Goal: Navigation & Orientation: Find specific page/section

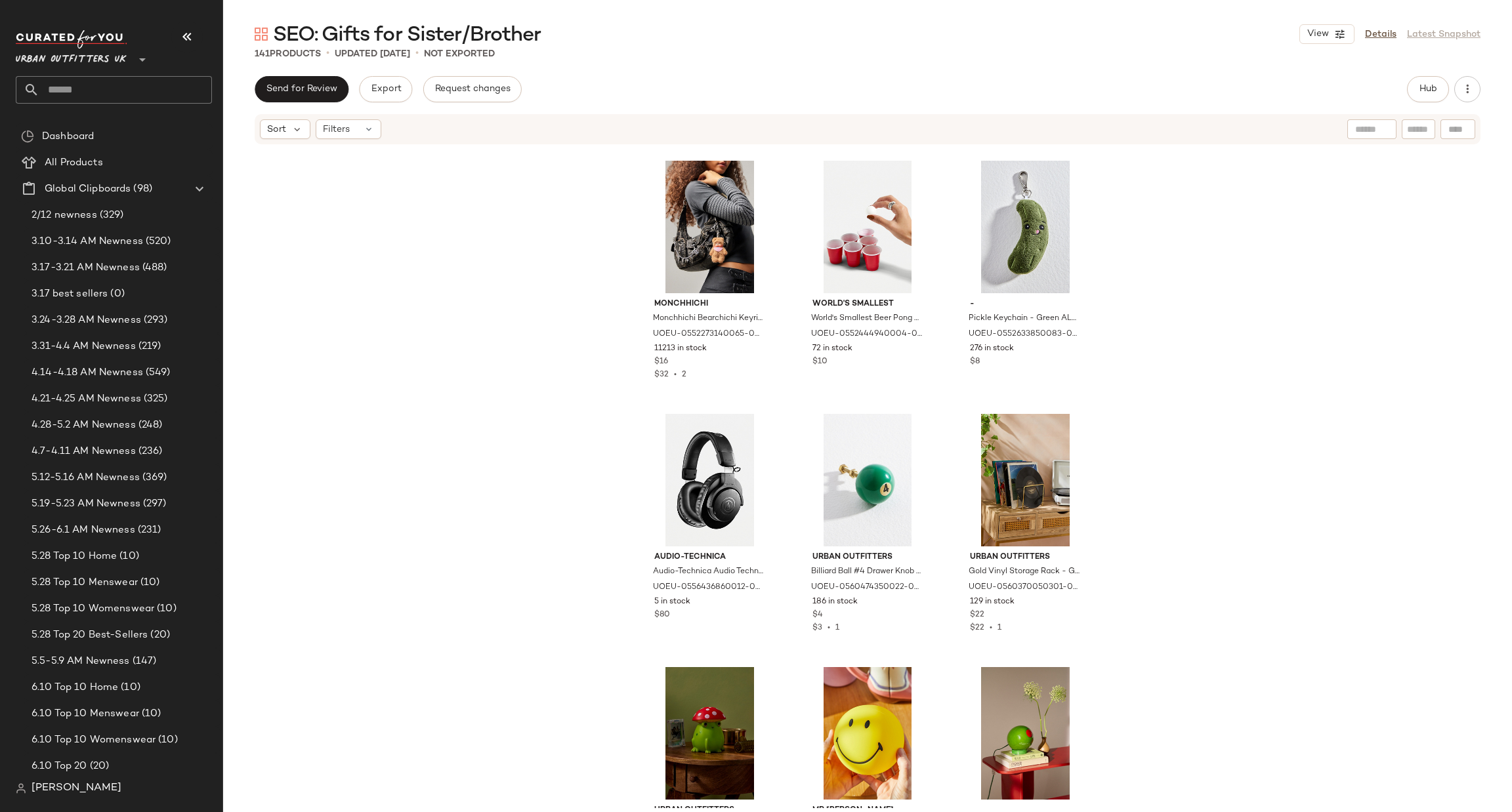
scroll to position [11240, 0]
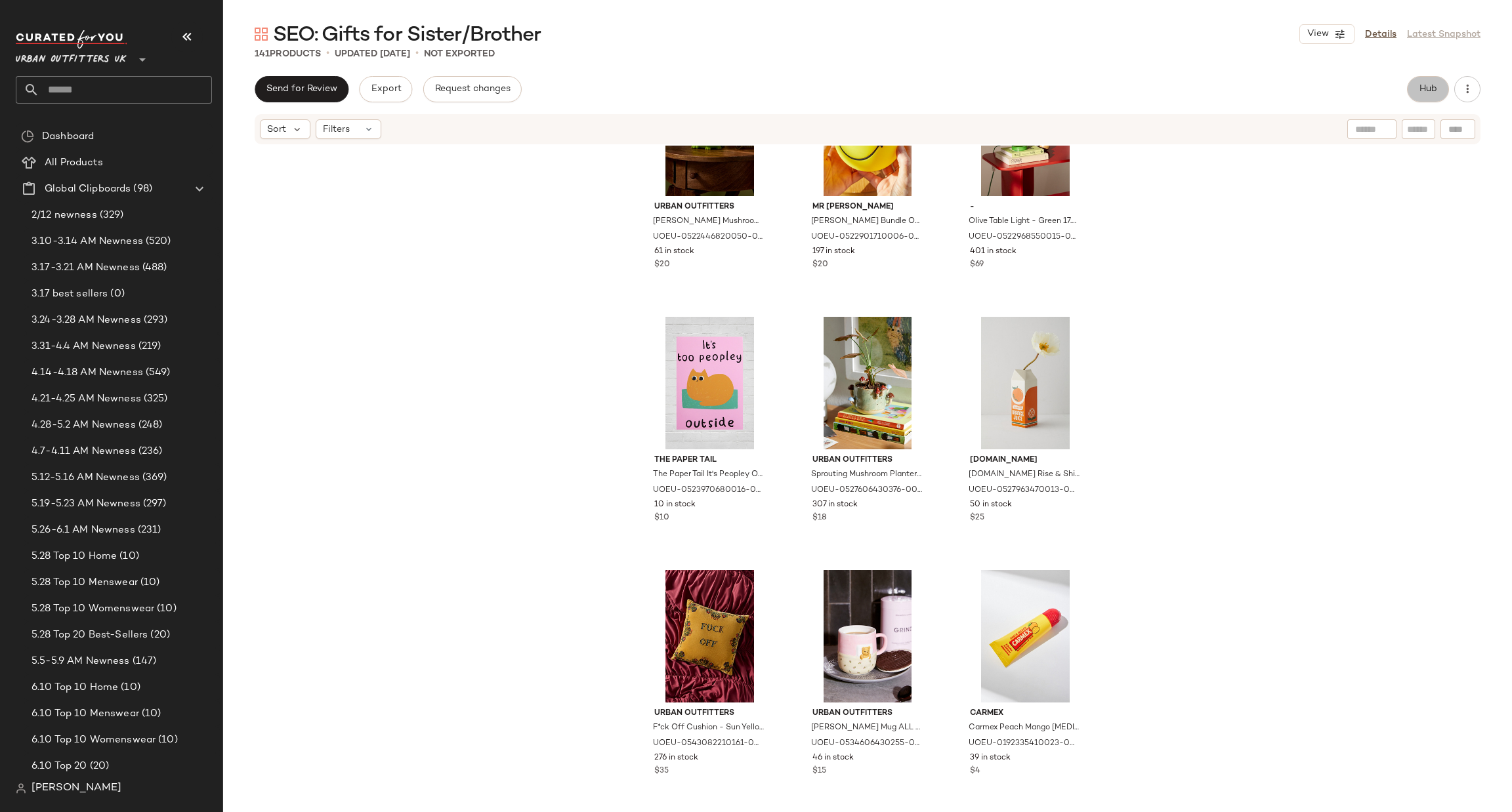
click at [1424, 87] on span "Hub" at bounding box center [1428, 89] width 18 height 11
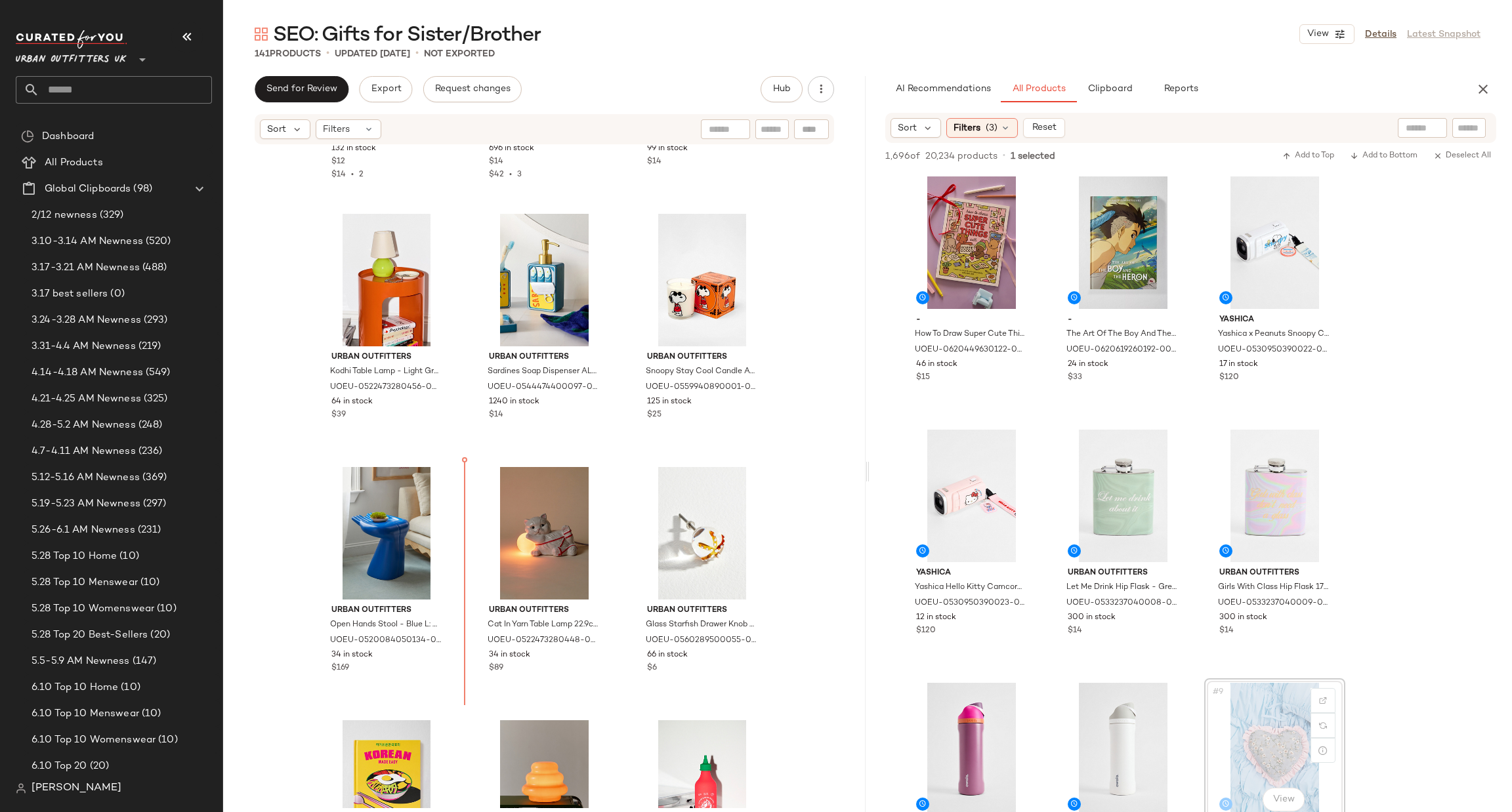
scroll to position [8811, 0]
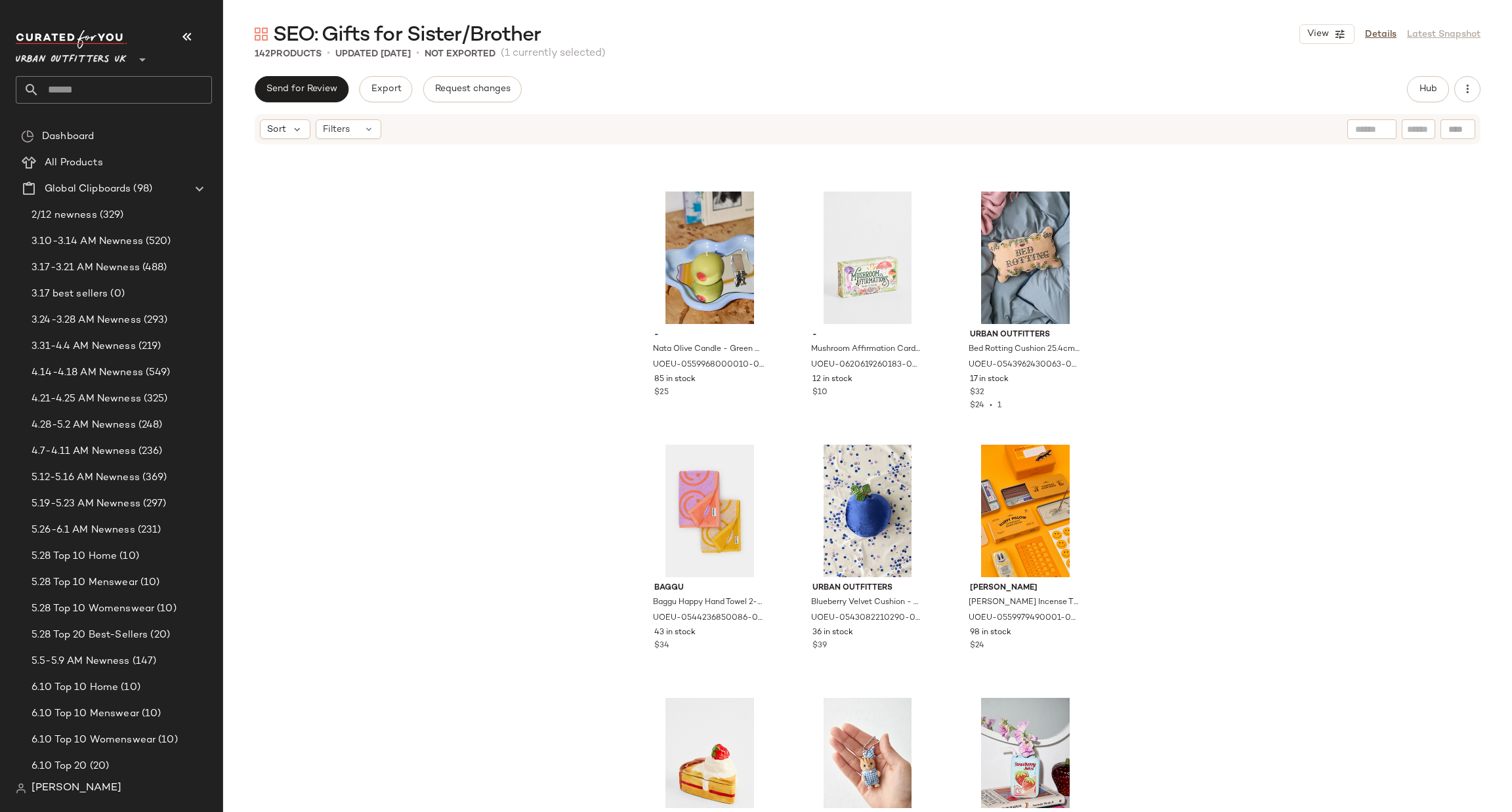
scroll to position [8861, 0]
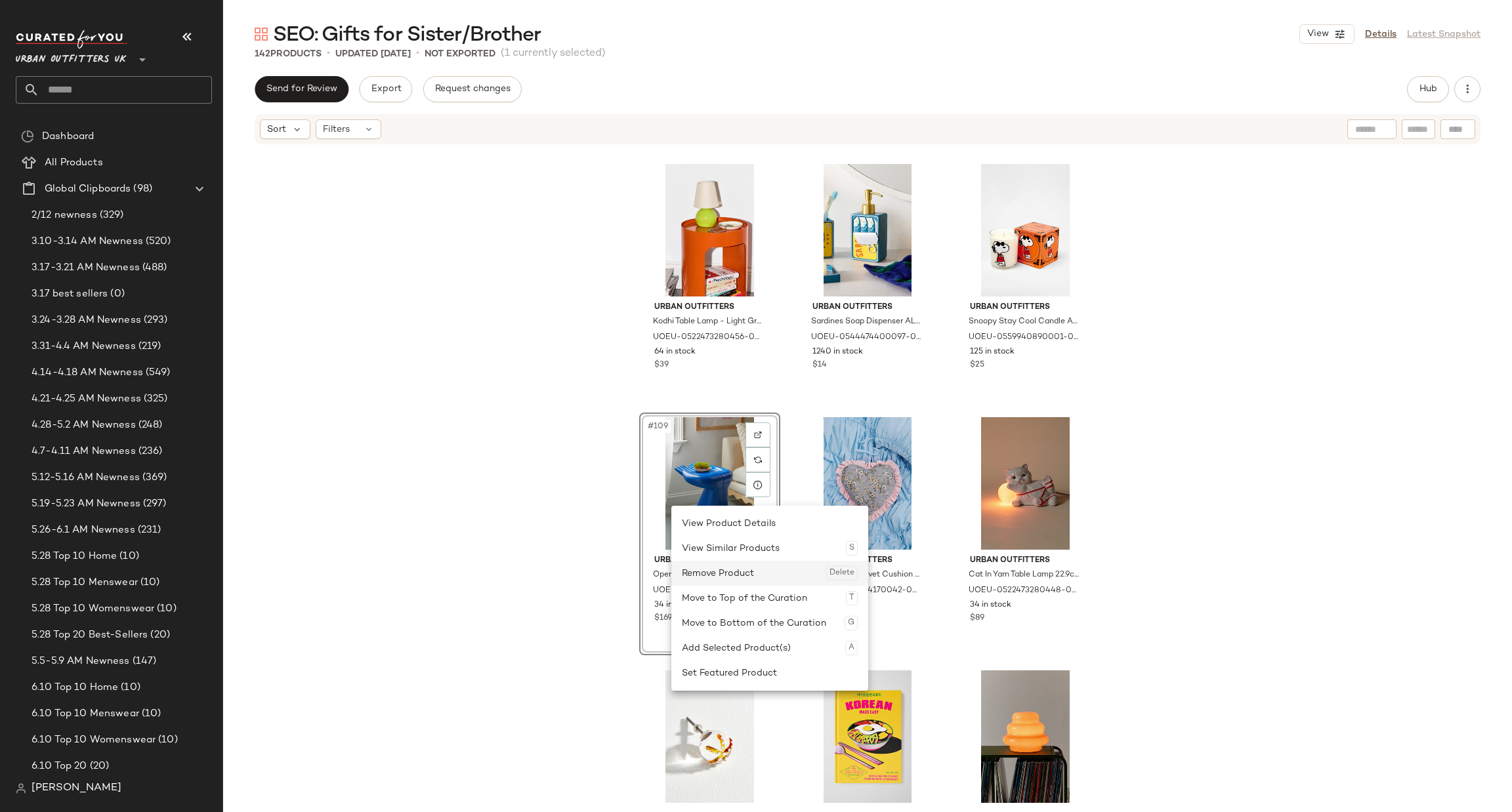
click at [728, 567] on div "Remove Product Delete" at bounding box center [770, 573] width 176 height 25
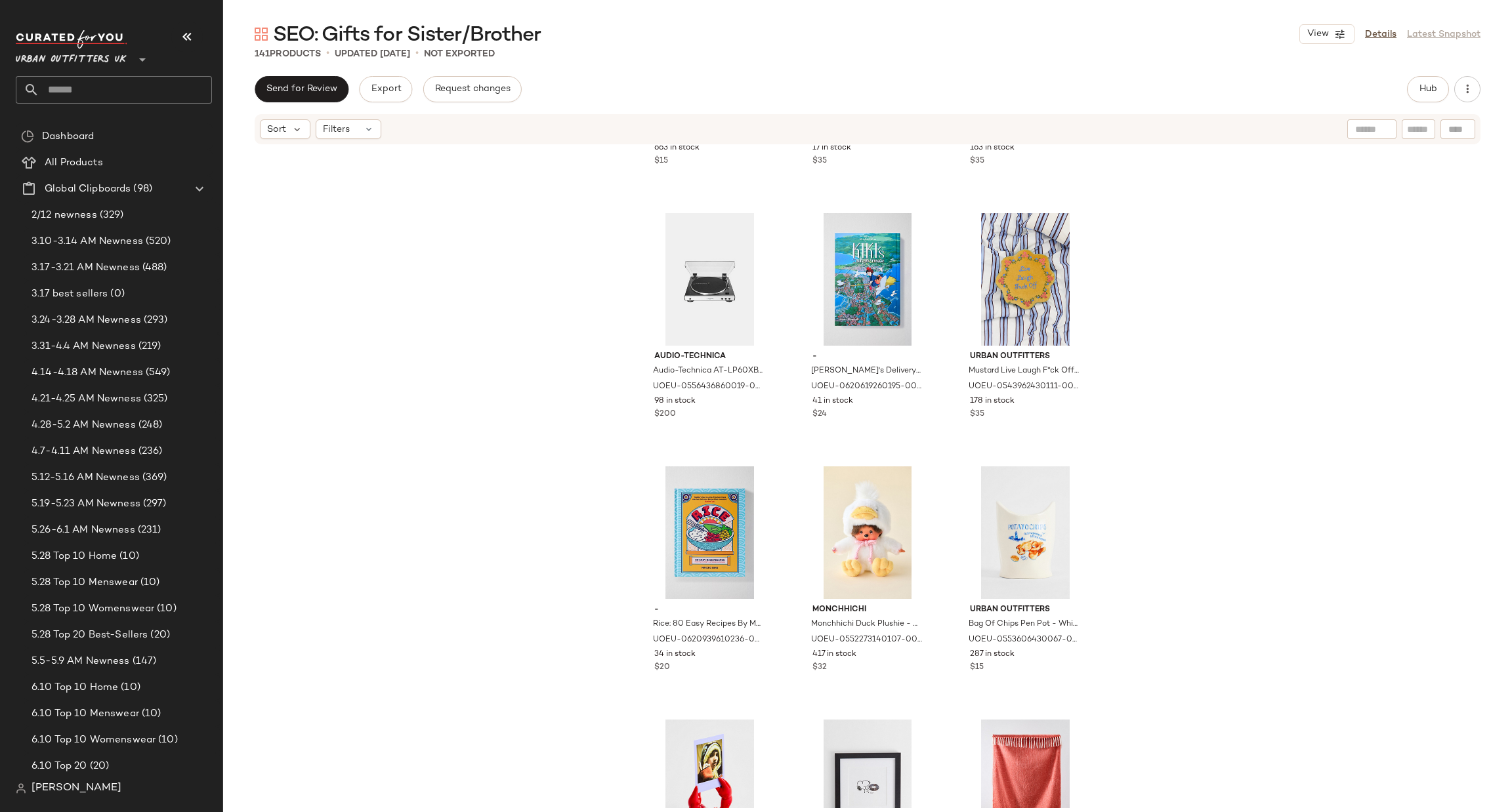
scroll to position [0, 0]
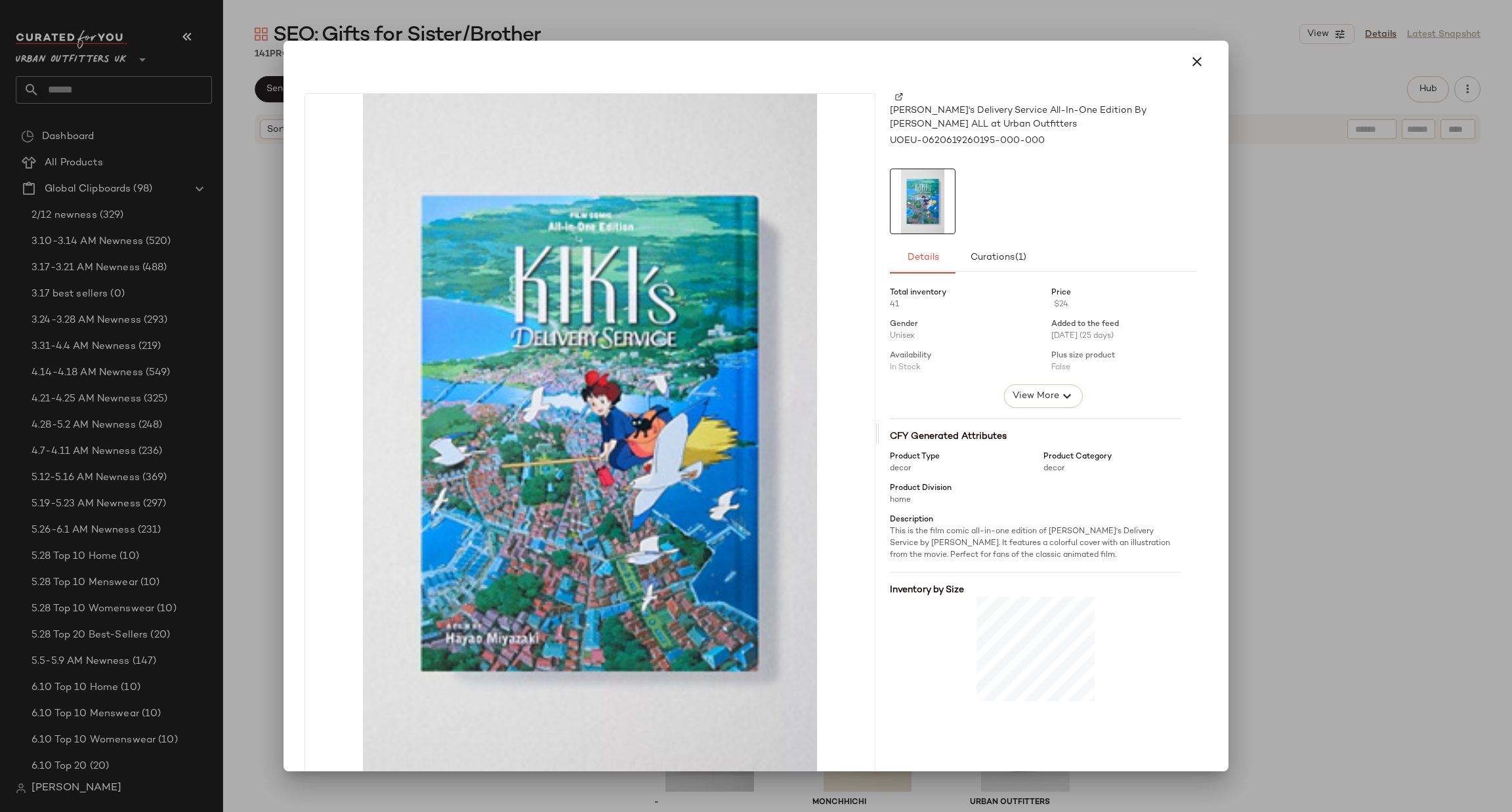
click at [1314, 343] on div at bounding box center [756, 406] width 1512 height 812
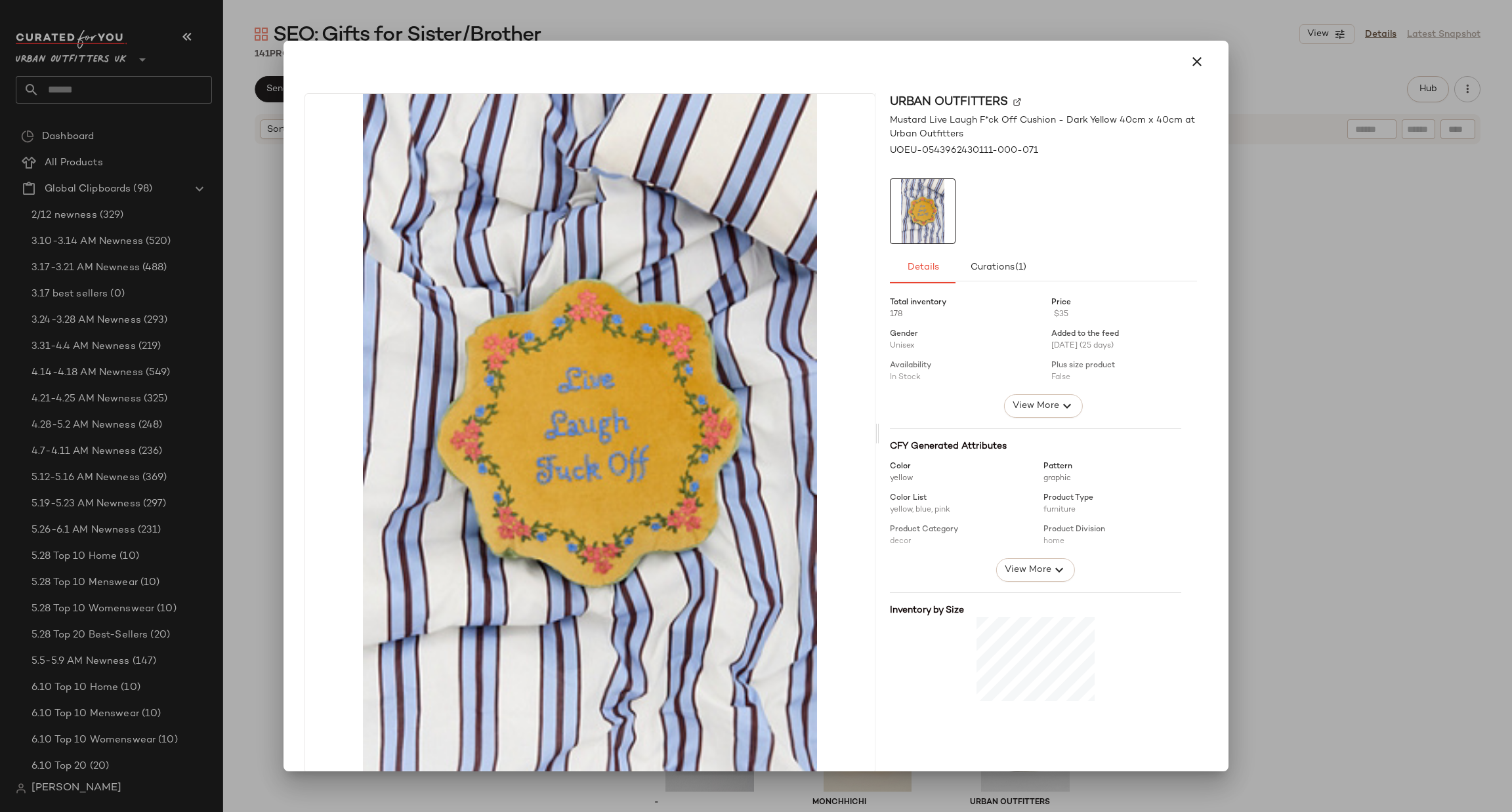
click at [1320, 387] on div at bounding box center [756, 406] width 1512 height 812
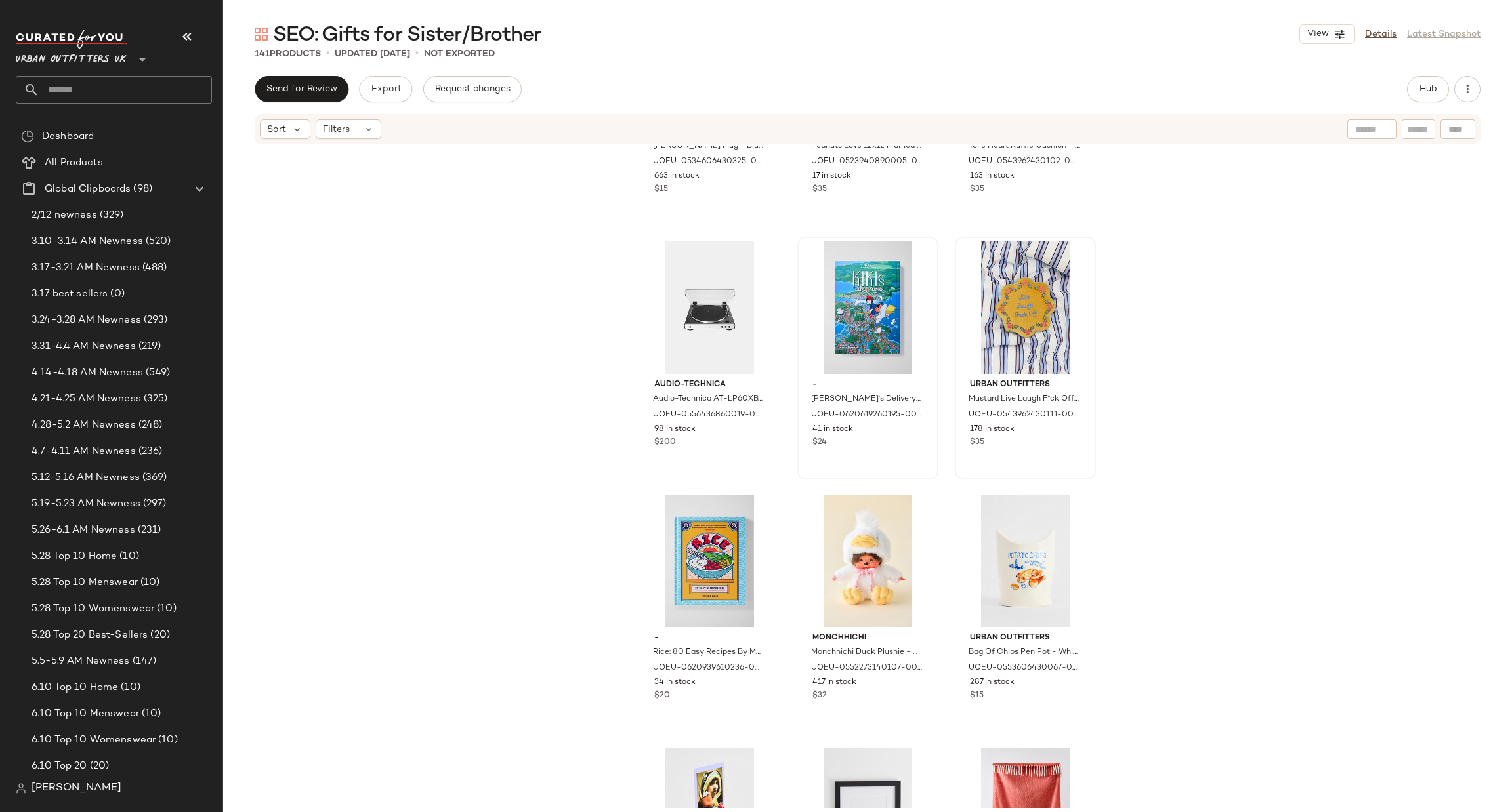
scroll to position [197, 0]
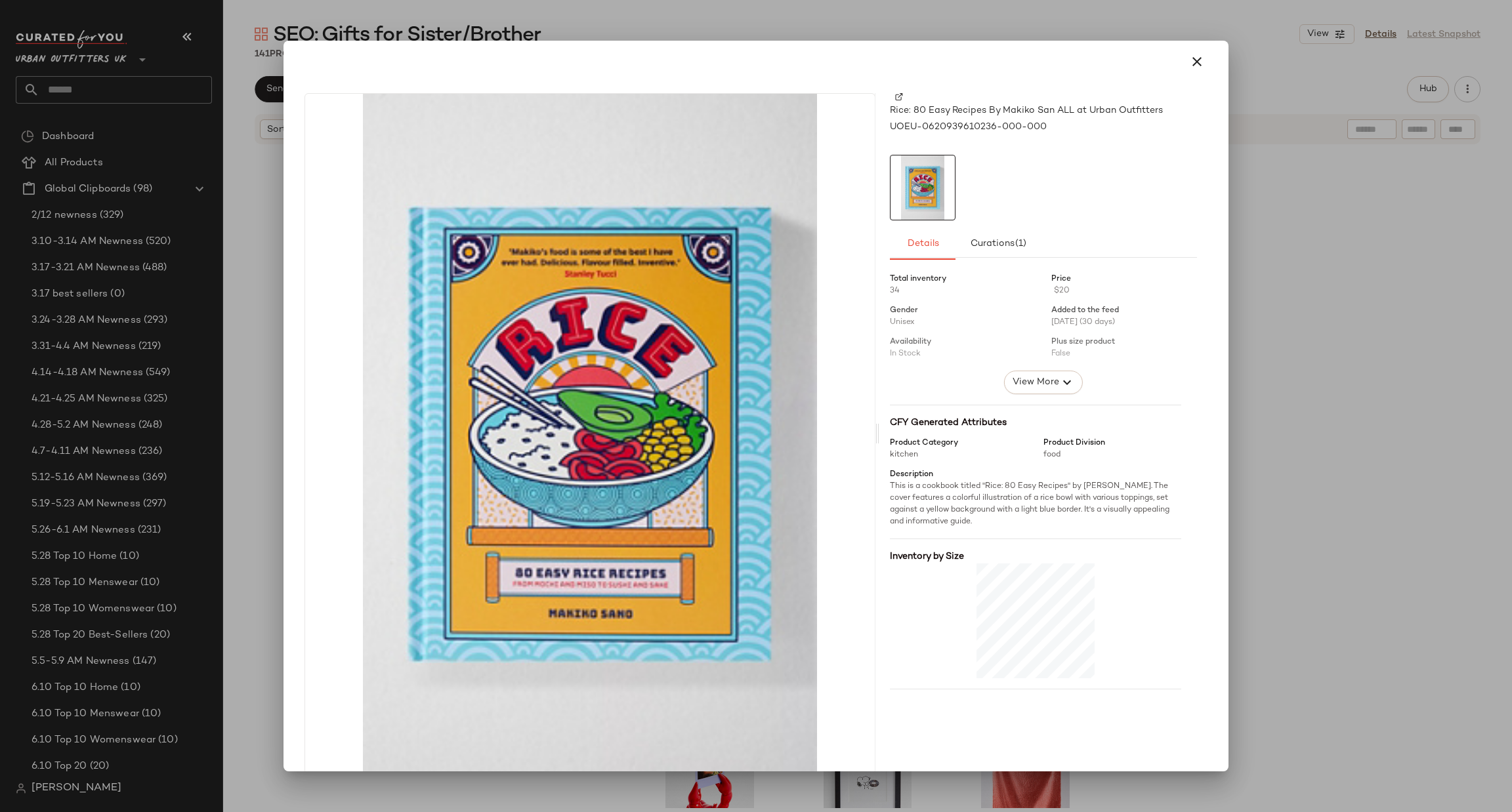
click at [1510, 382] on div at bounding box center [756, 406] width 1512 height 812
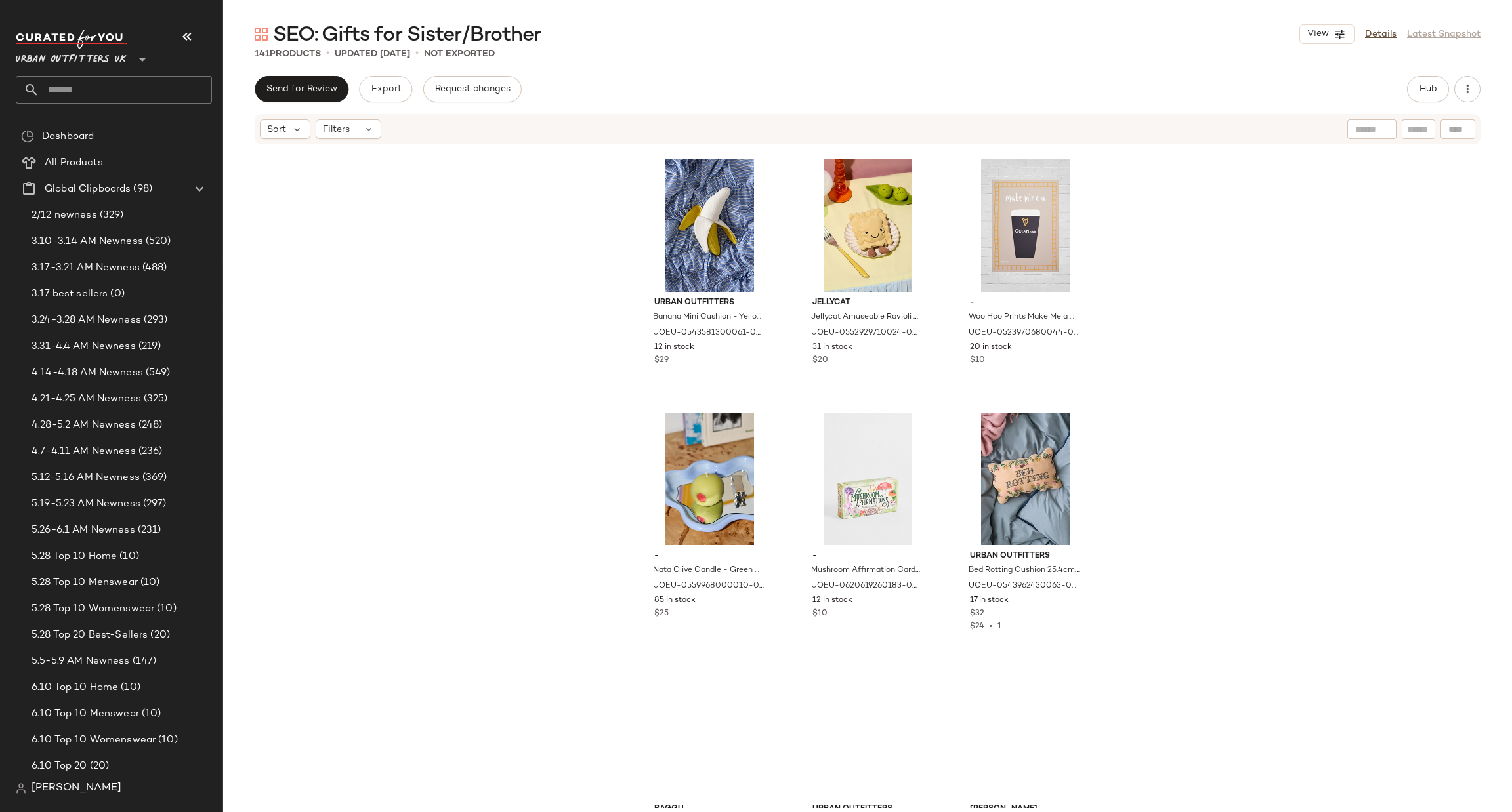
scroll to position [8078, 0]
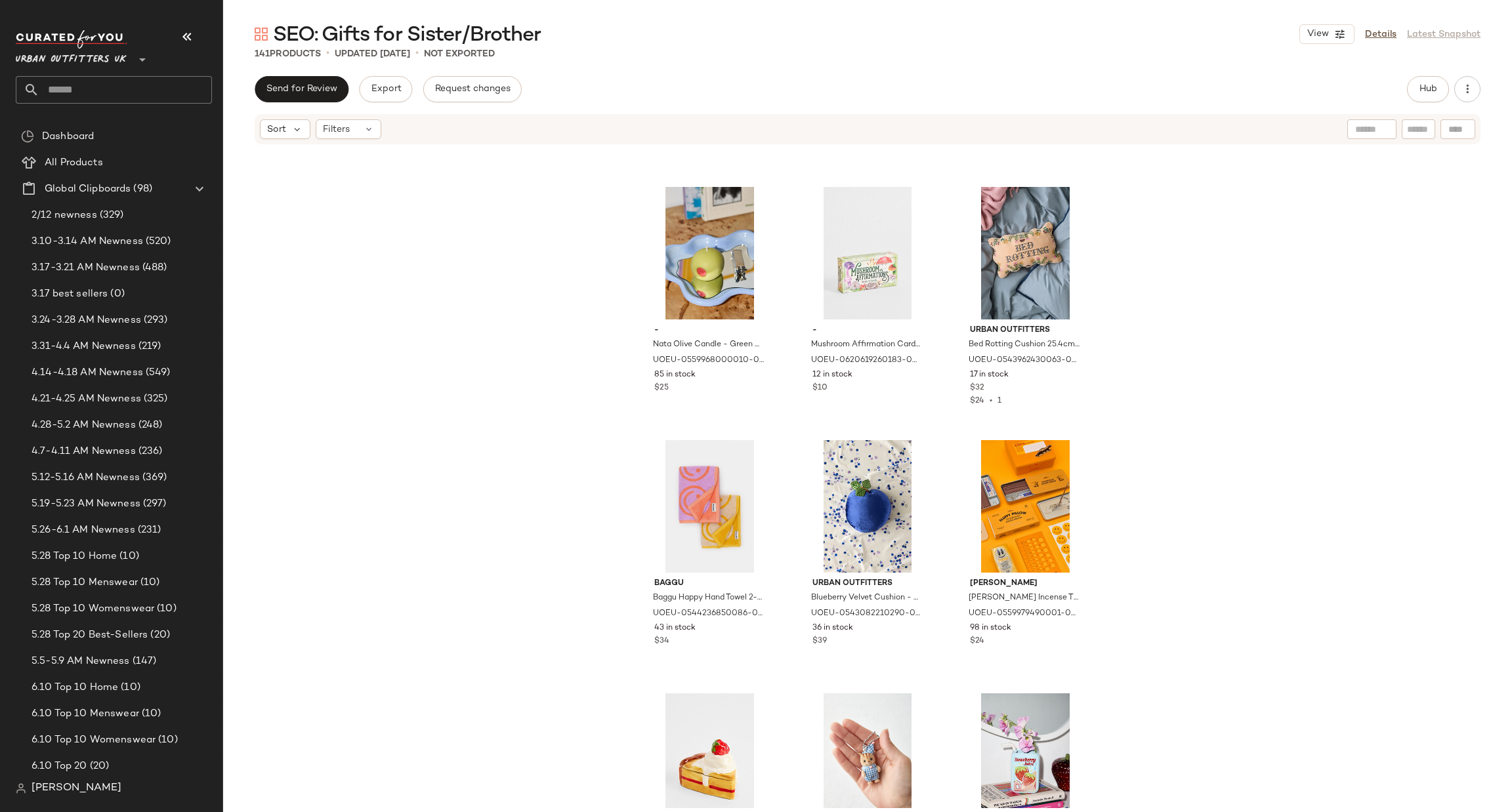
click at [106, 91] on input "text" at bounding box center [126, 90] width 172 height 27
type input "****"
click at [125, 126] on div "SEO: Gift for Frie nds" at bounding box center [114, 127] width 175 height 14
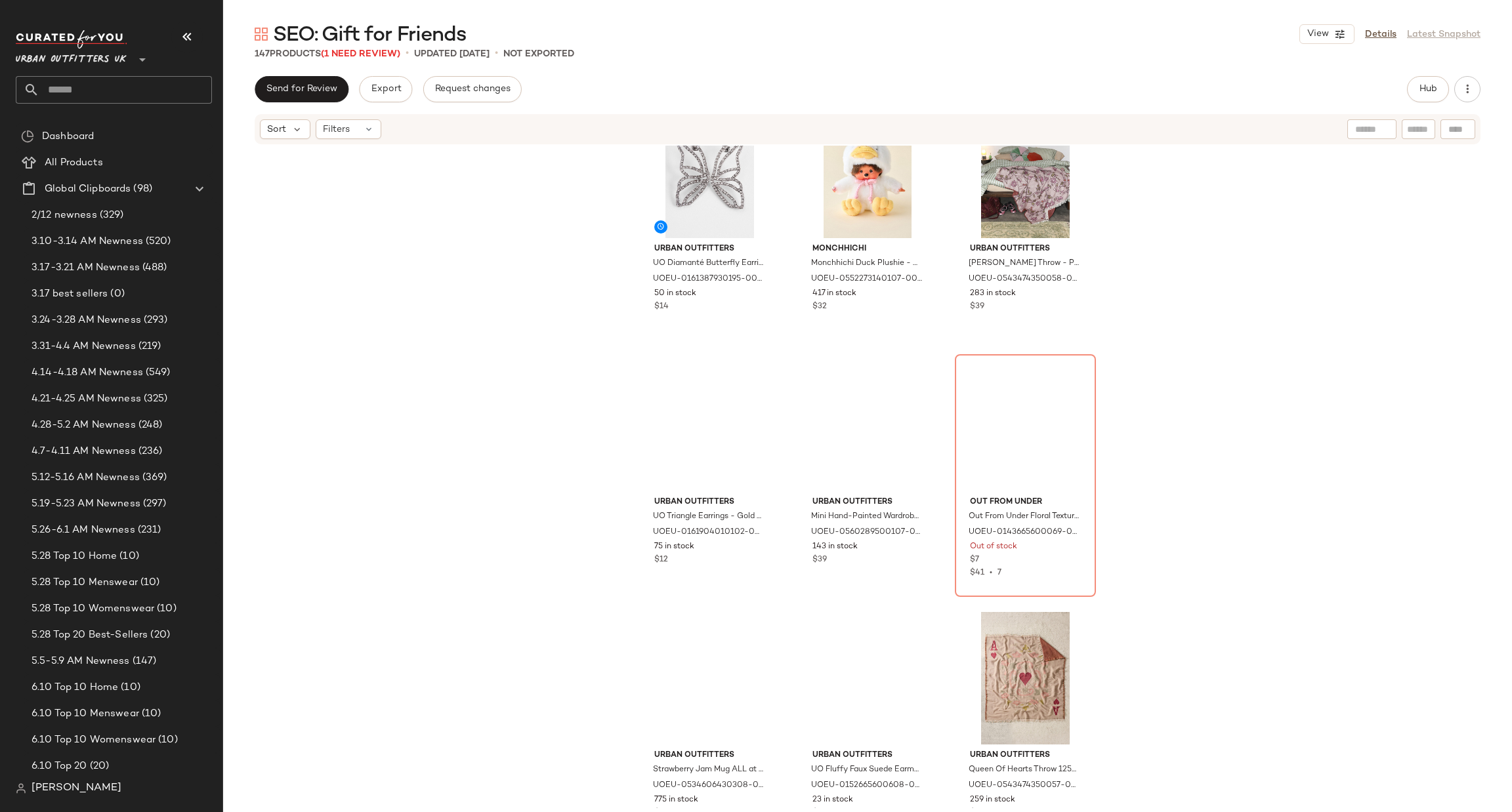
scroll to position [2175, 0]
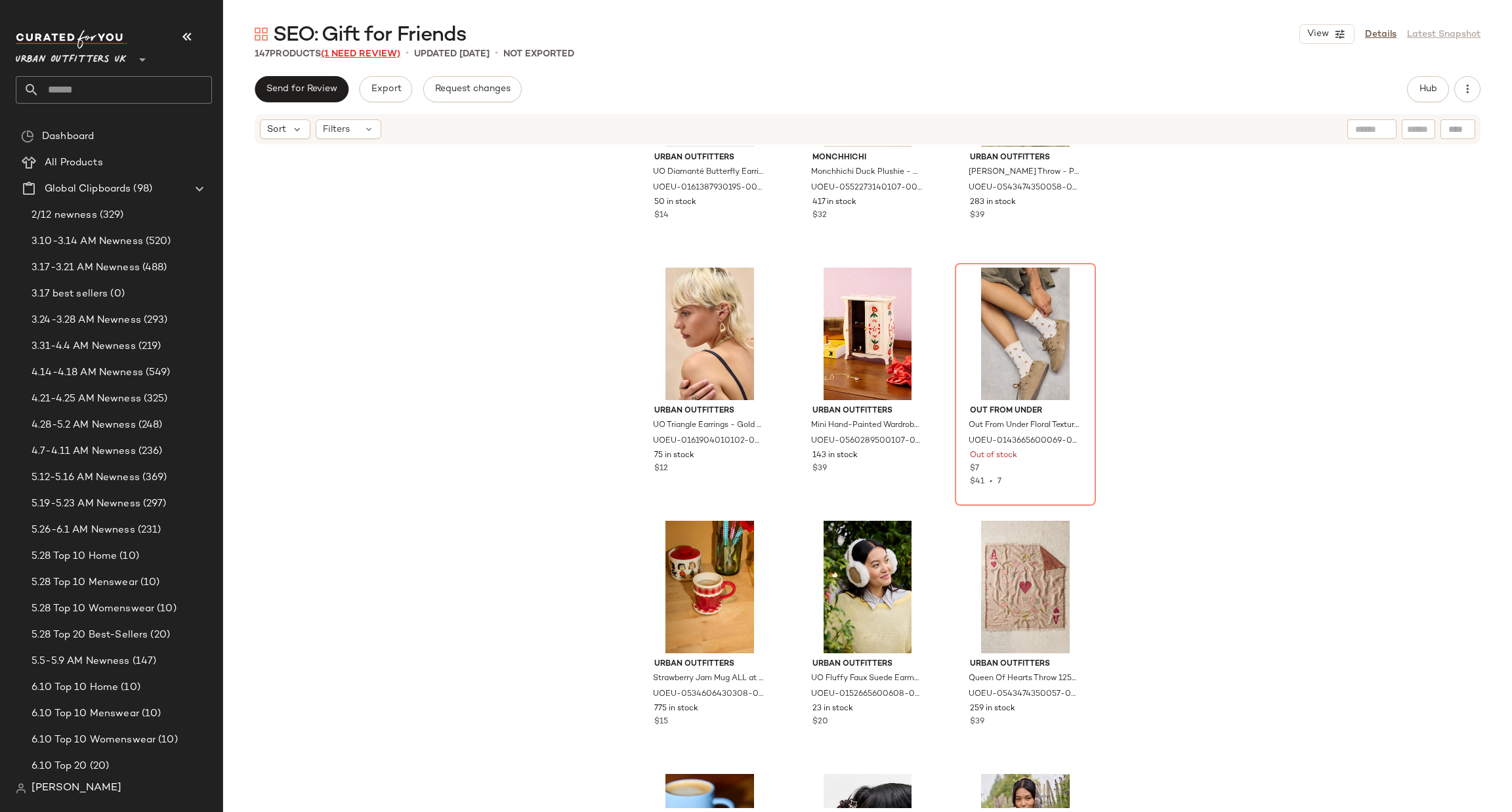
click at [359, 57] on span "(1 Need Review)" at bounding box center [360, 54] width 79 height 10
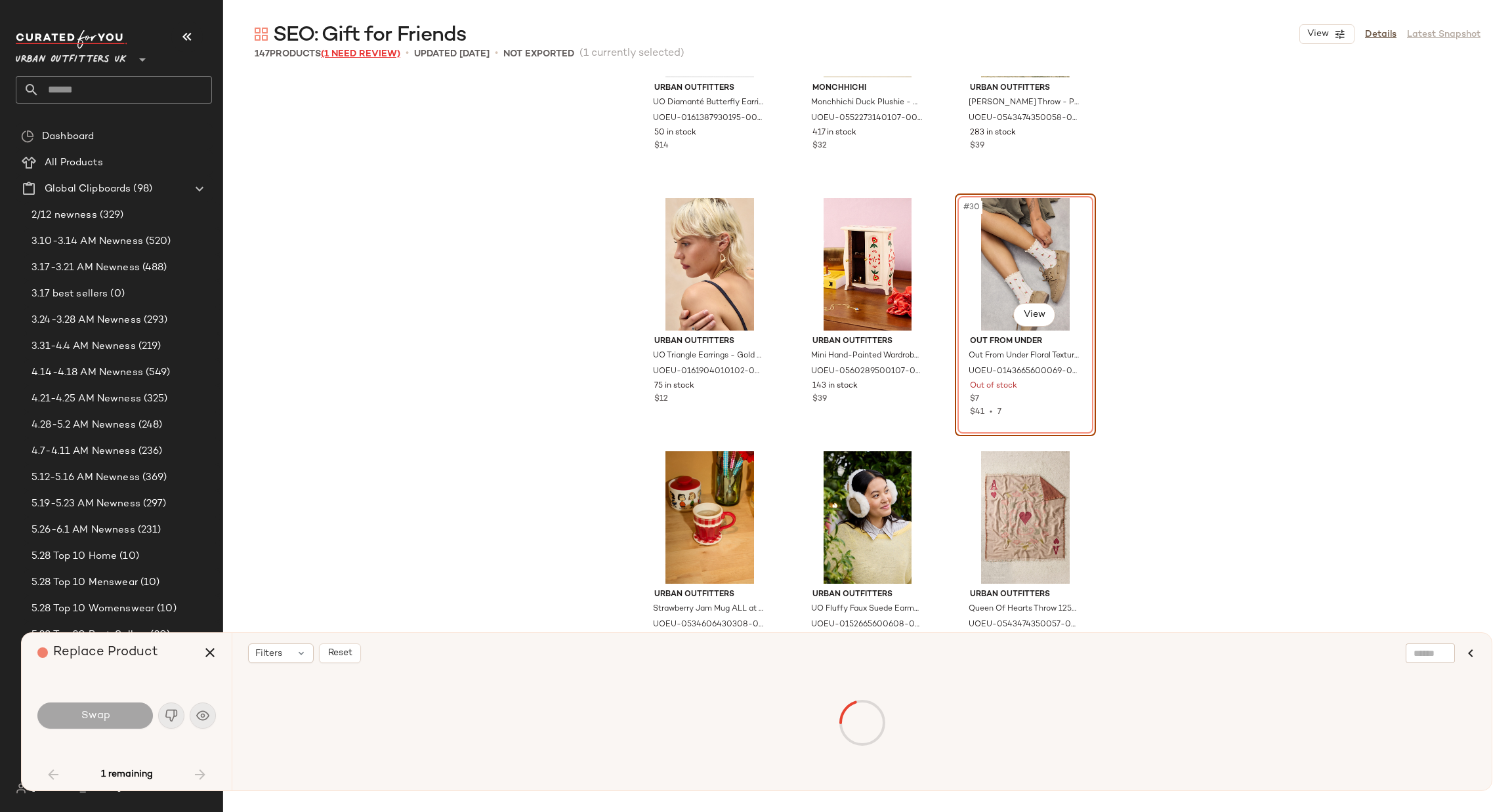
scroll to position [2025, 0]
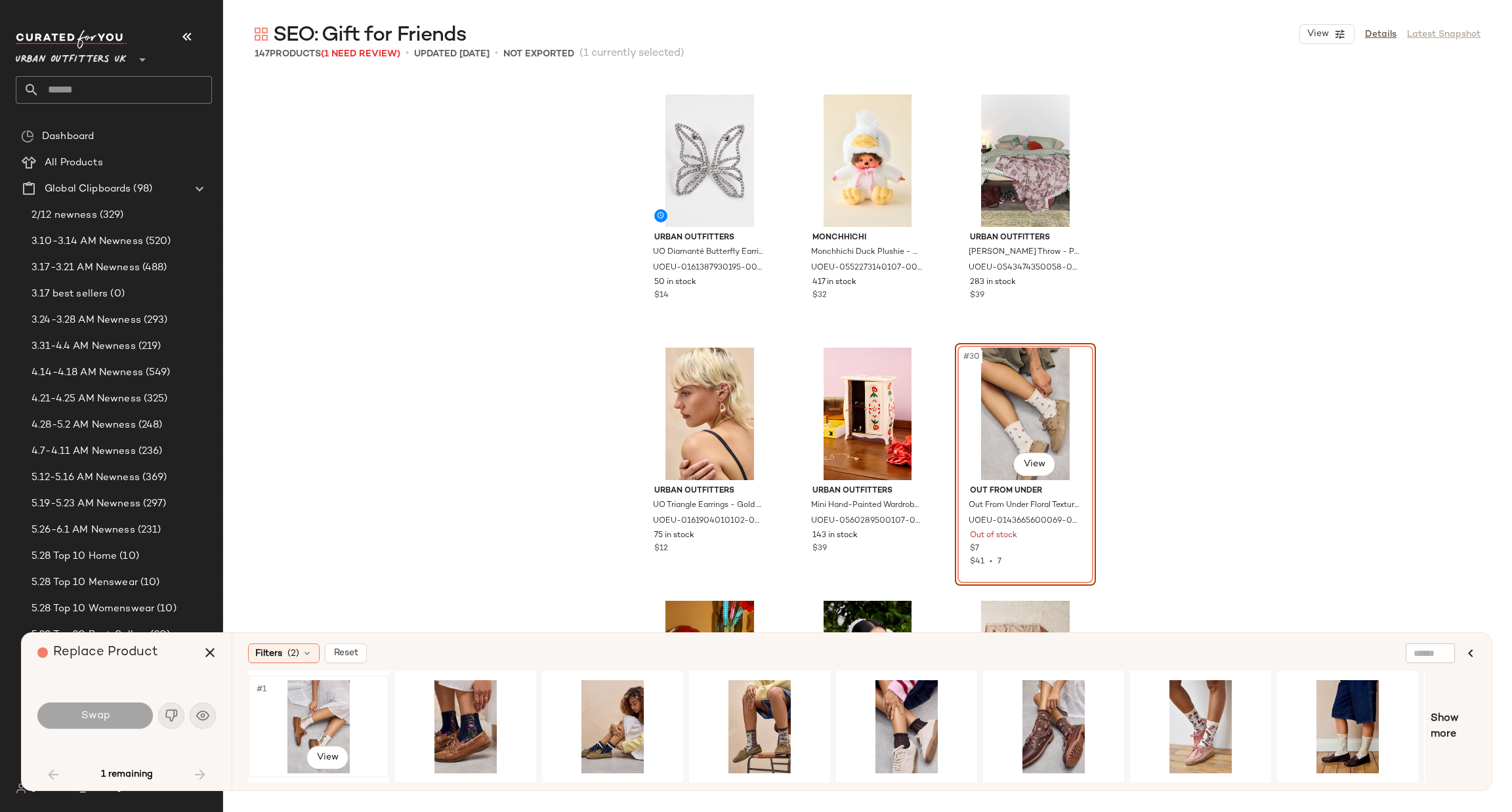
click at [334, 724] on div "#1 View" at bounding box center [319, 727] width 132 height 93
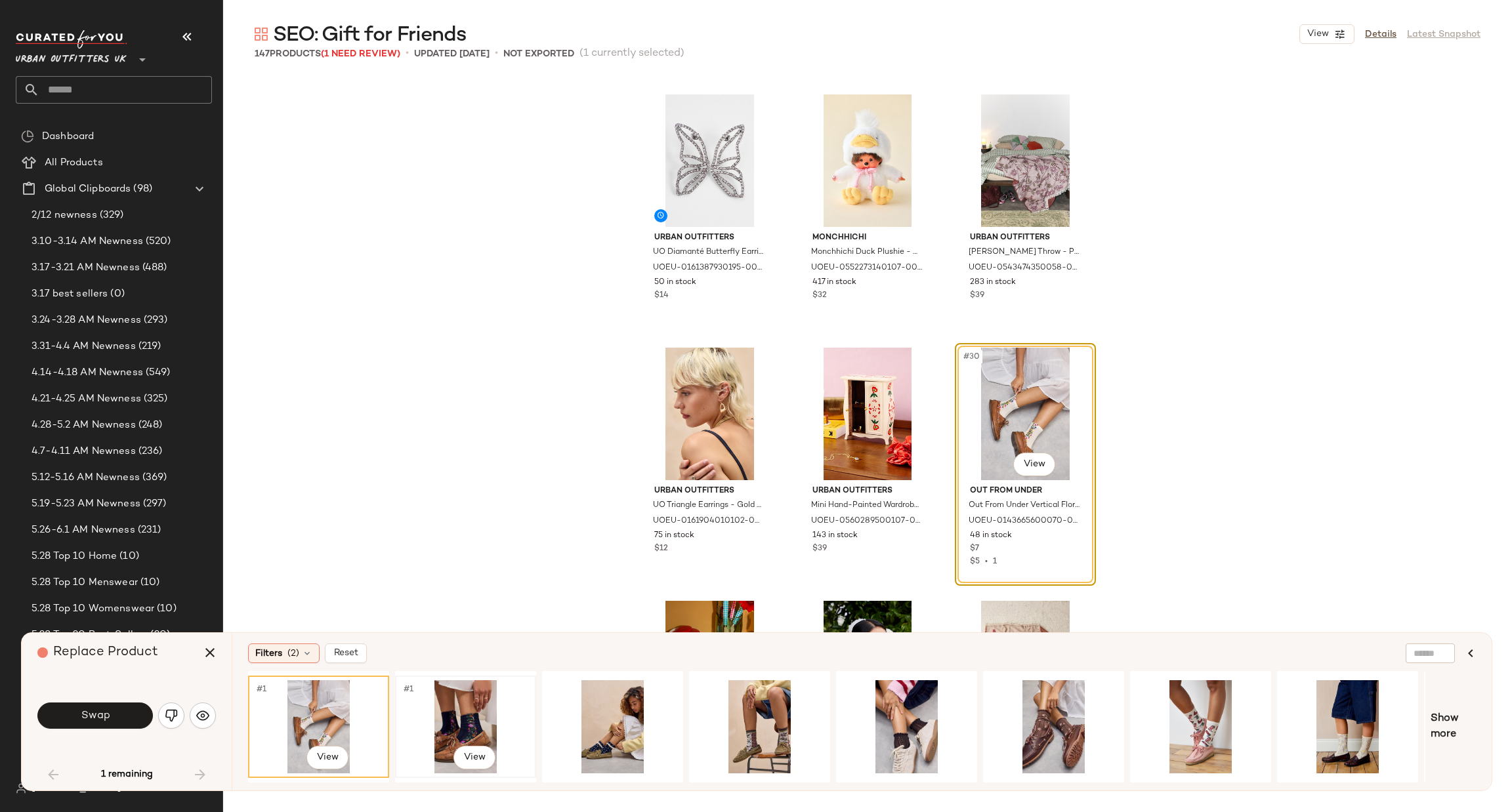
click at [399, 726] on div "#1 View" at bounding box center [466, 727] width 139 height 100
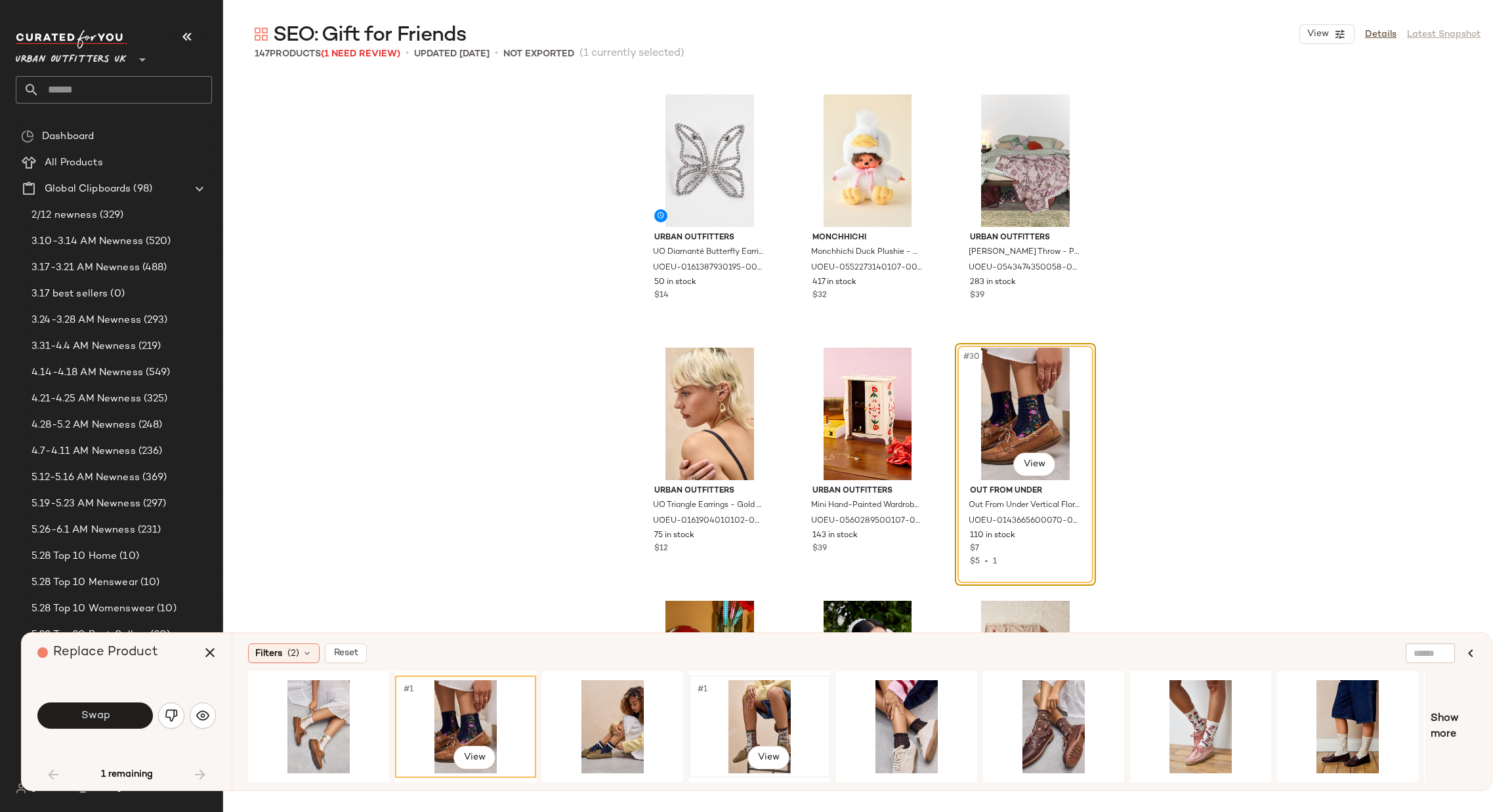
click at [749, 697] on div "#1 View" at bounding box center [759, 727] width 132 height 93
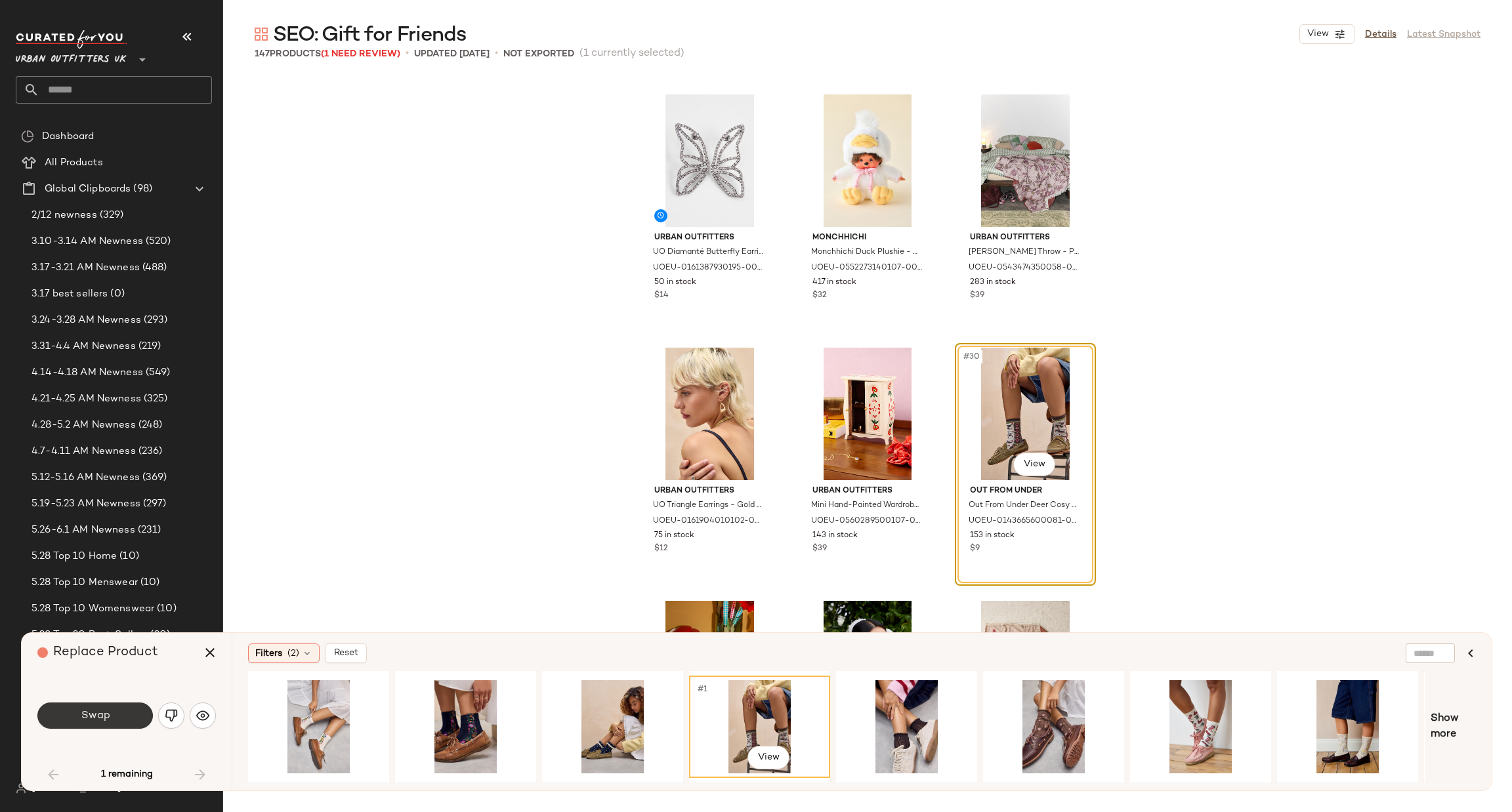
click at [107, 720] on span "Swap" at bounding box center [94, 716] width 30 height 12
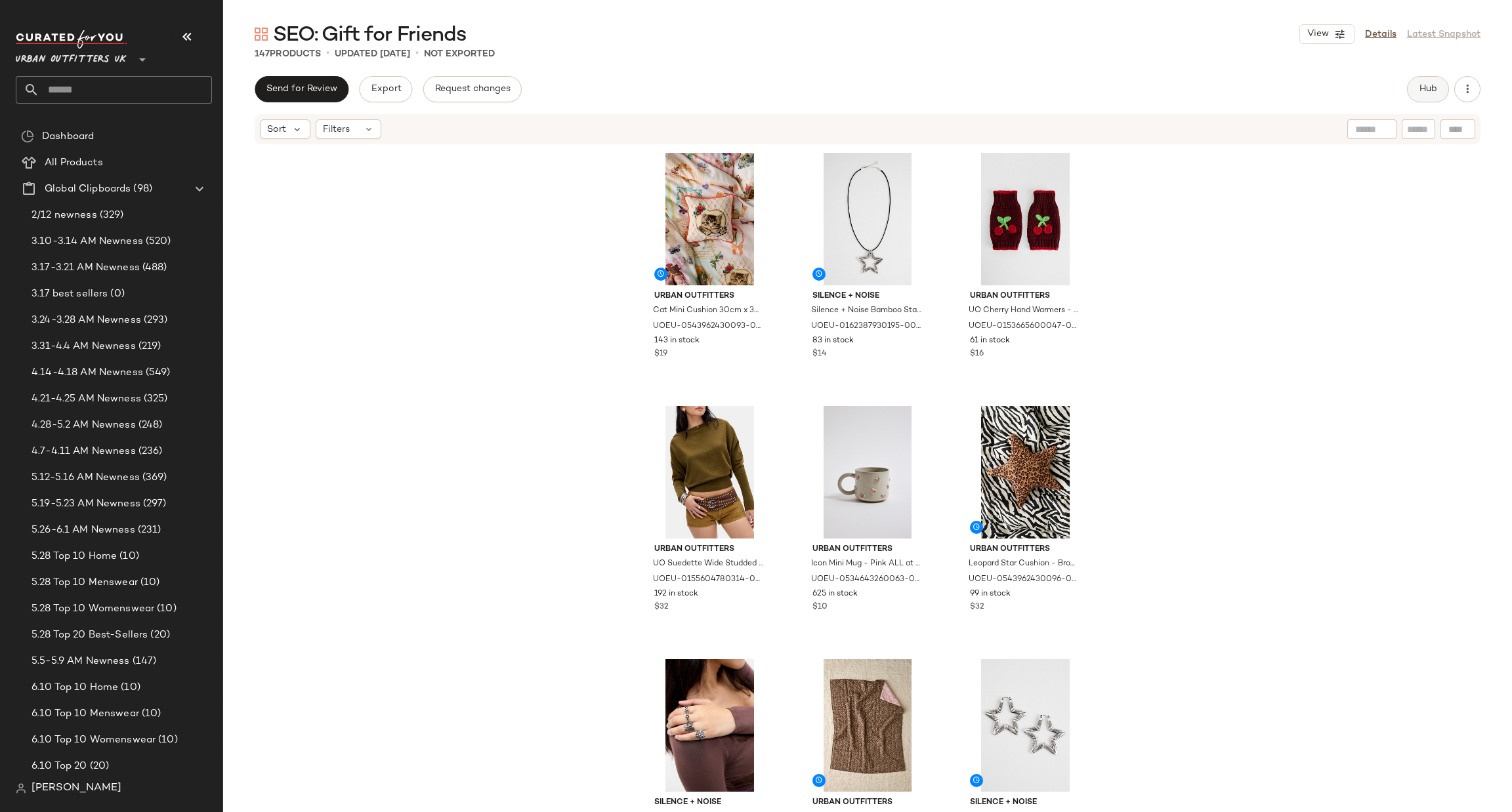
click at [1420, 92] on span "Hub" at bounding box center [1428, 89] width 18 height 11
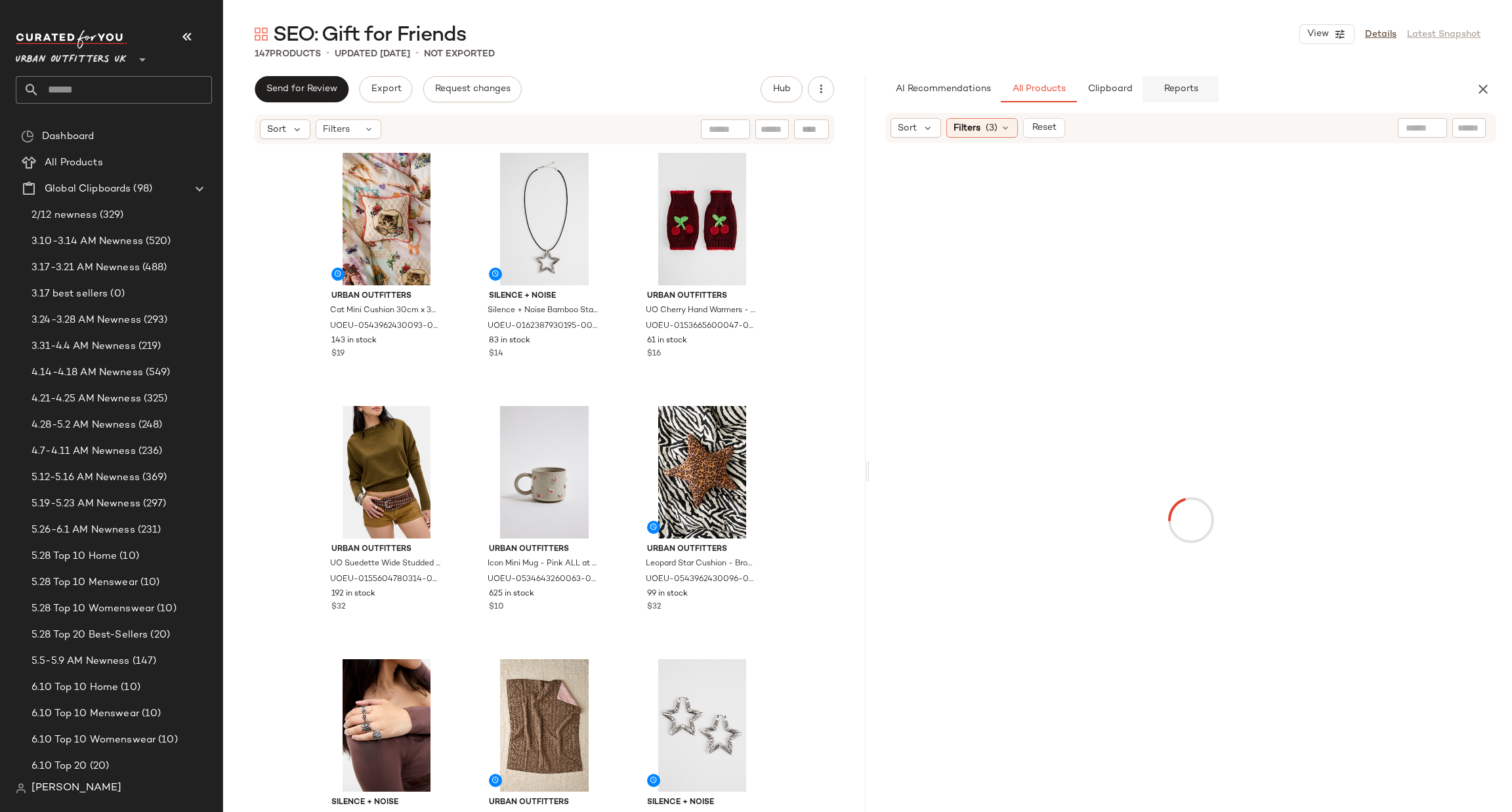
click at [1180, 96] on button "Reports" at bounding box center [1180, 89] width 76 height 26
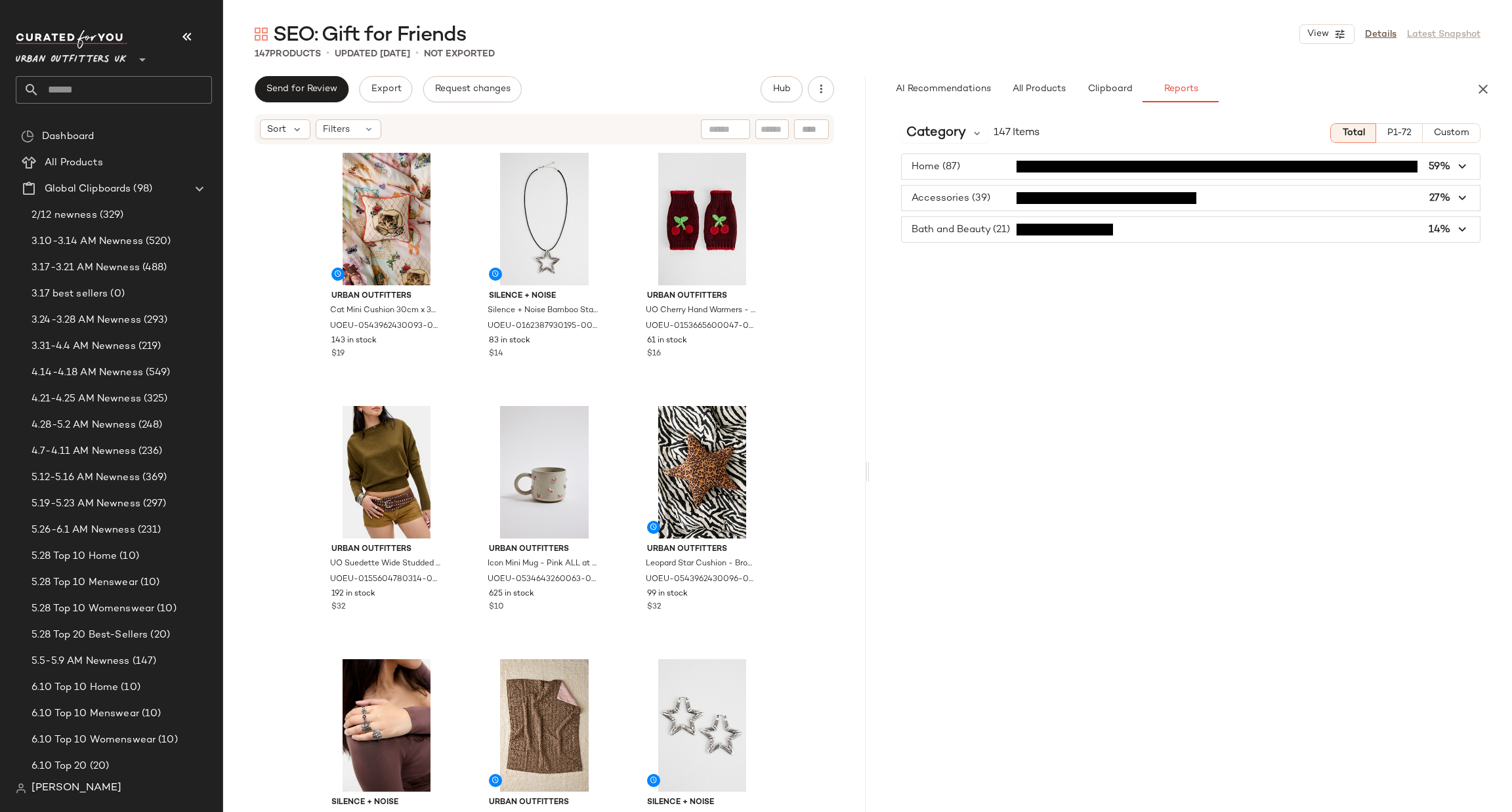
click at [1089, 232] on span "button" at bounding box center [1190, 229] width 578 height 25
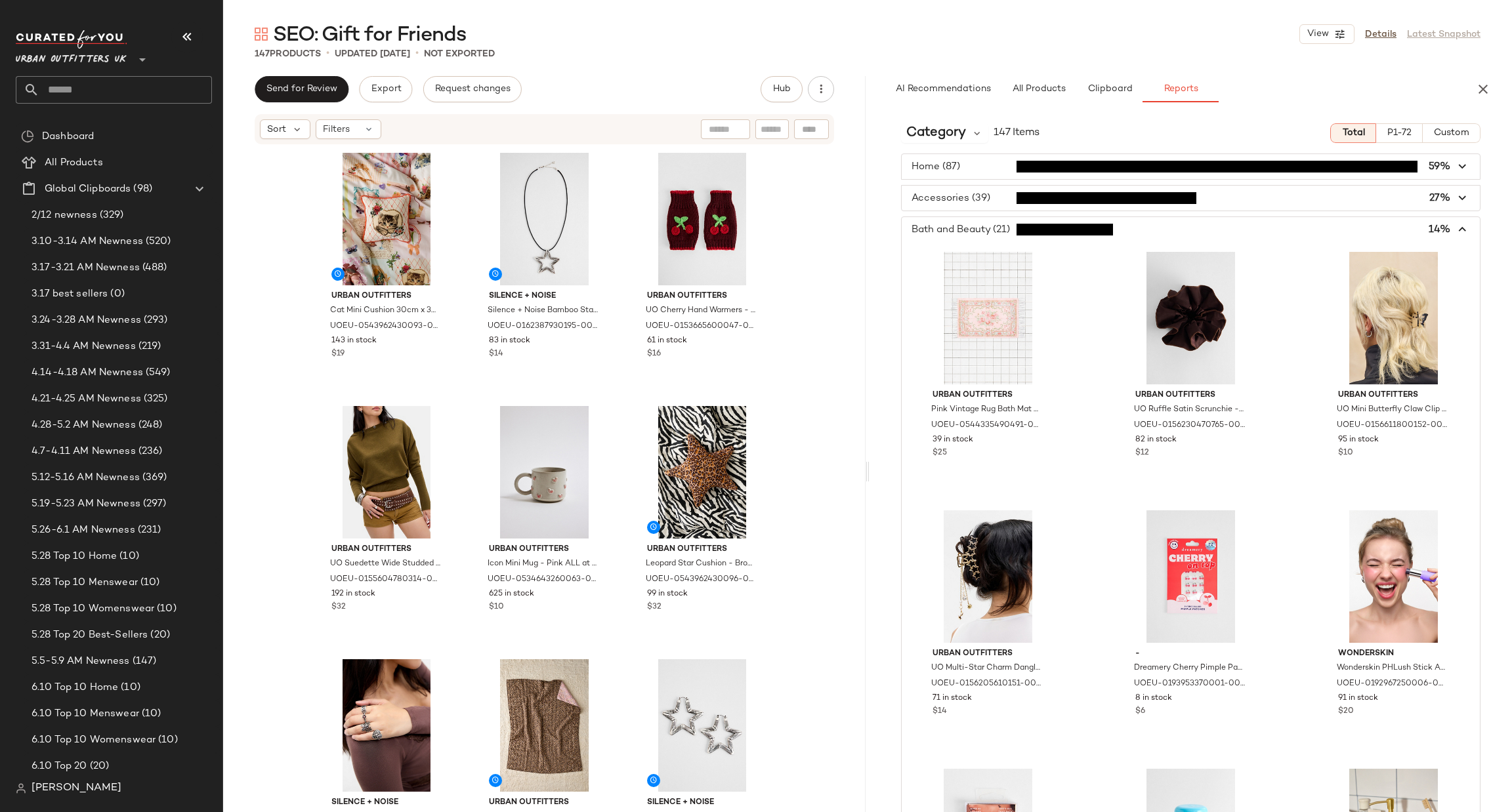
click at [1086, 232] on span "button" at bounding box center [1190, 229] width 578 height 25
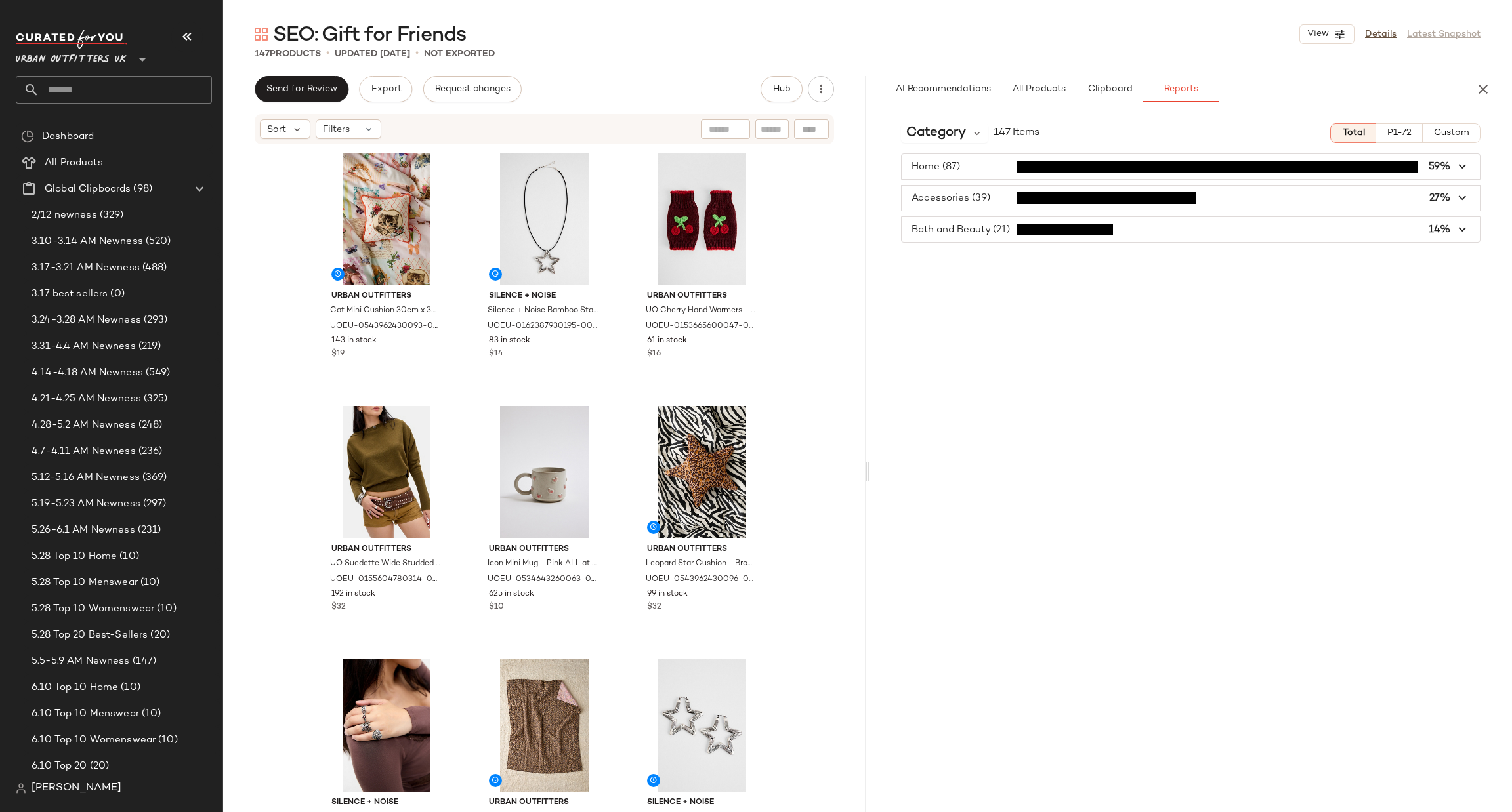
click at [1088, 203] on span "button" at bounding box center [1190, 198] width 578 height 25
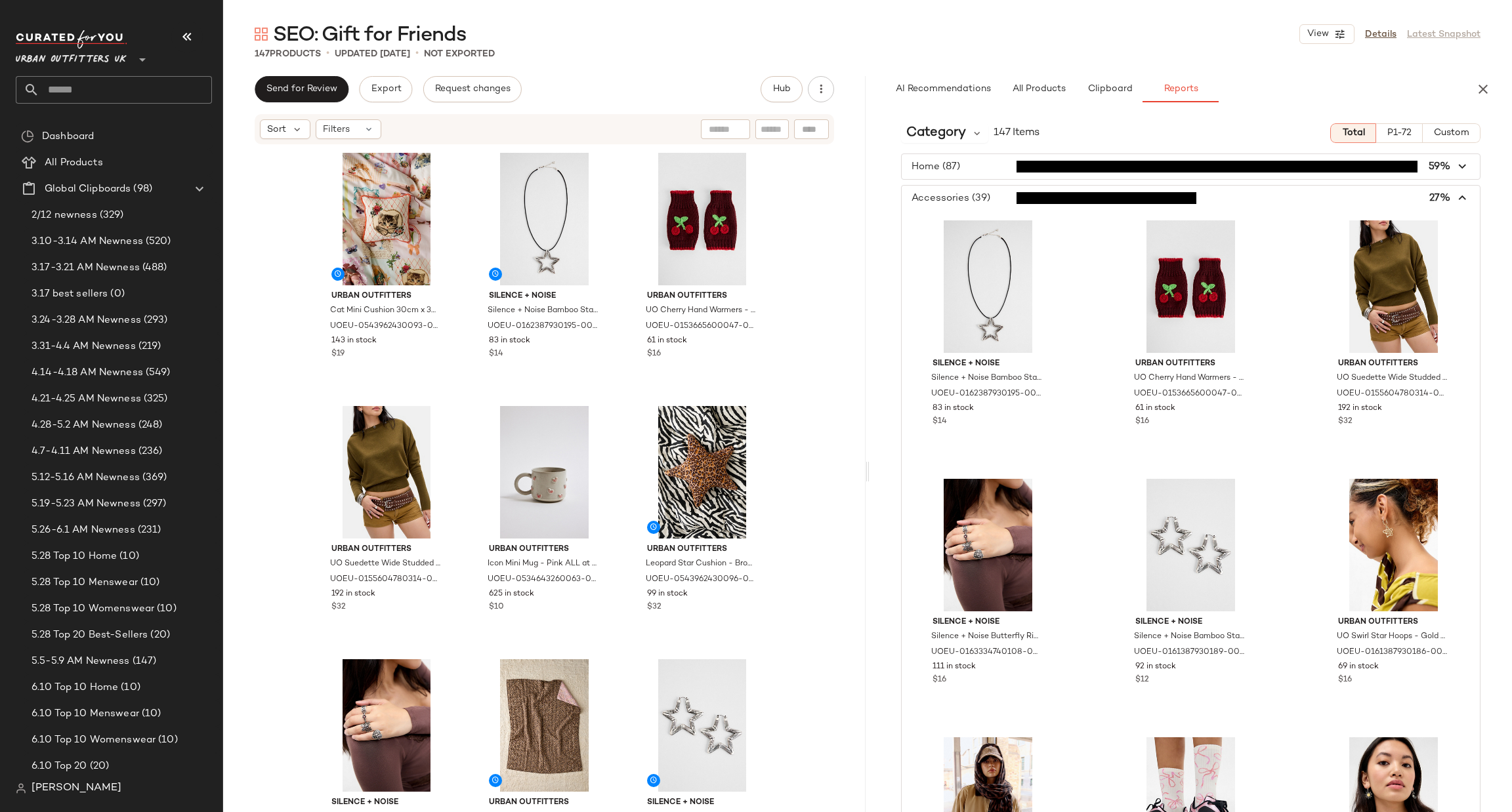
click at [1037, 174] on span "button" at bounding box center [1190, 166] width 578 height 25
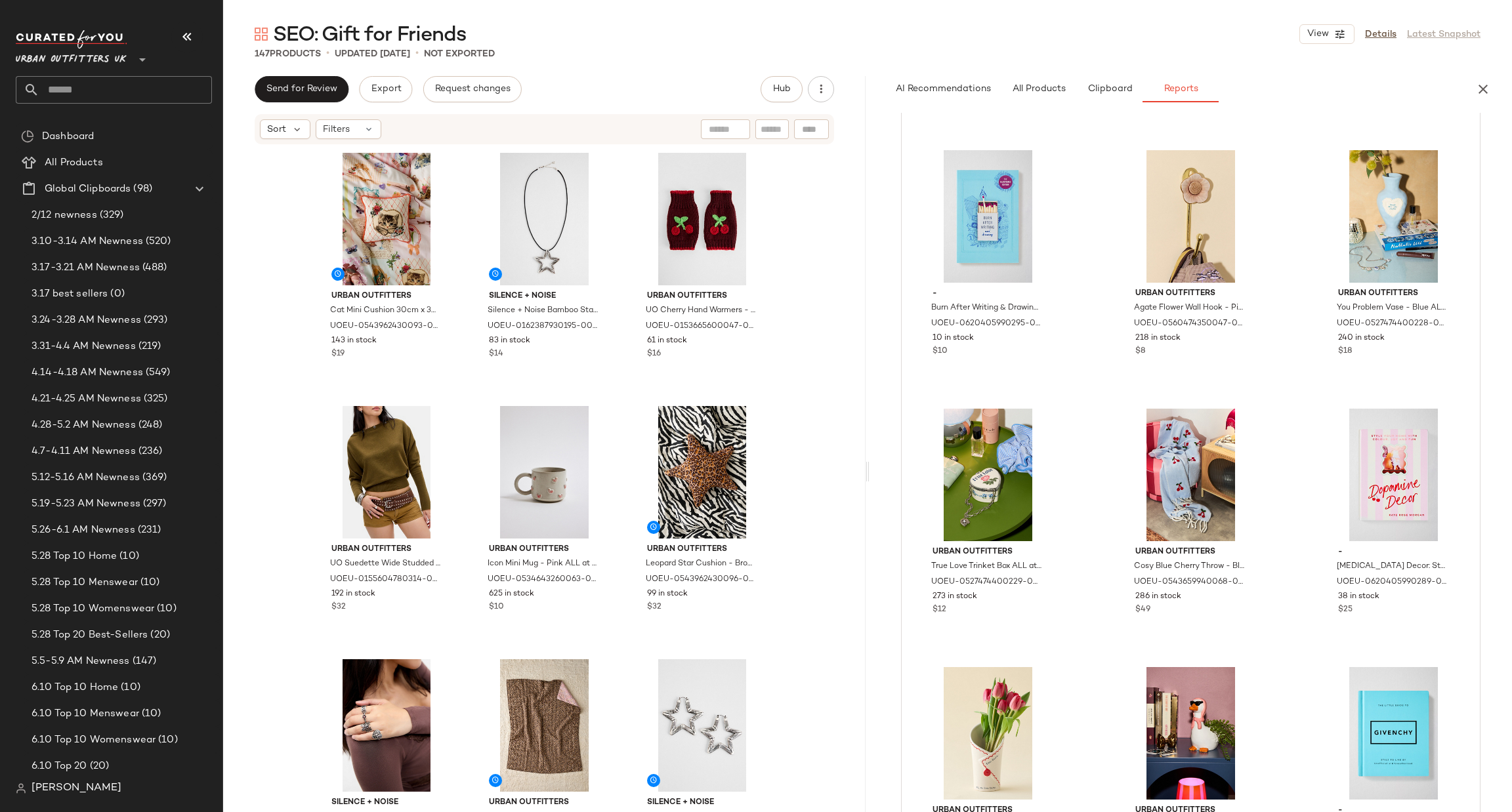
scroll to position [2755, 0]
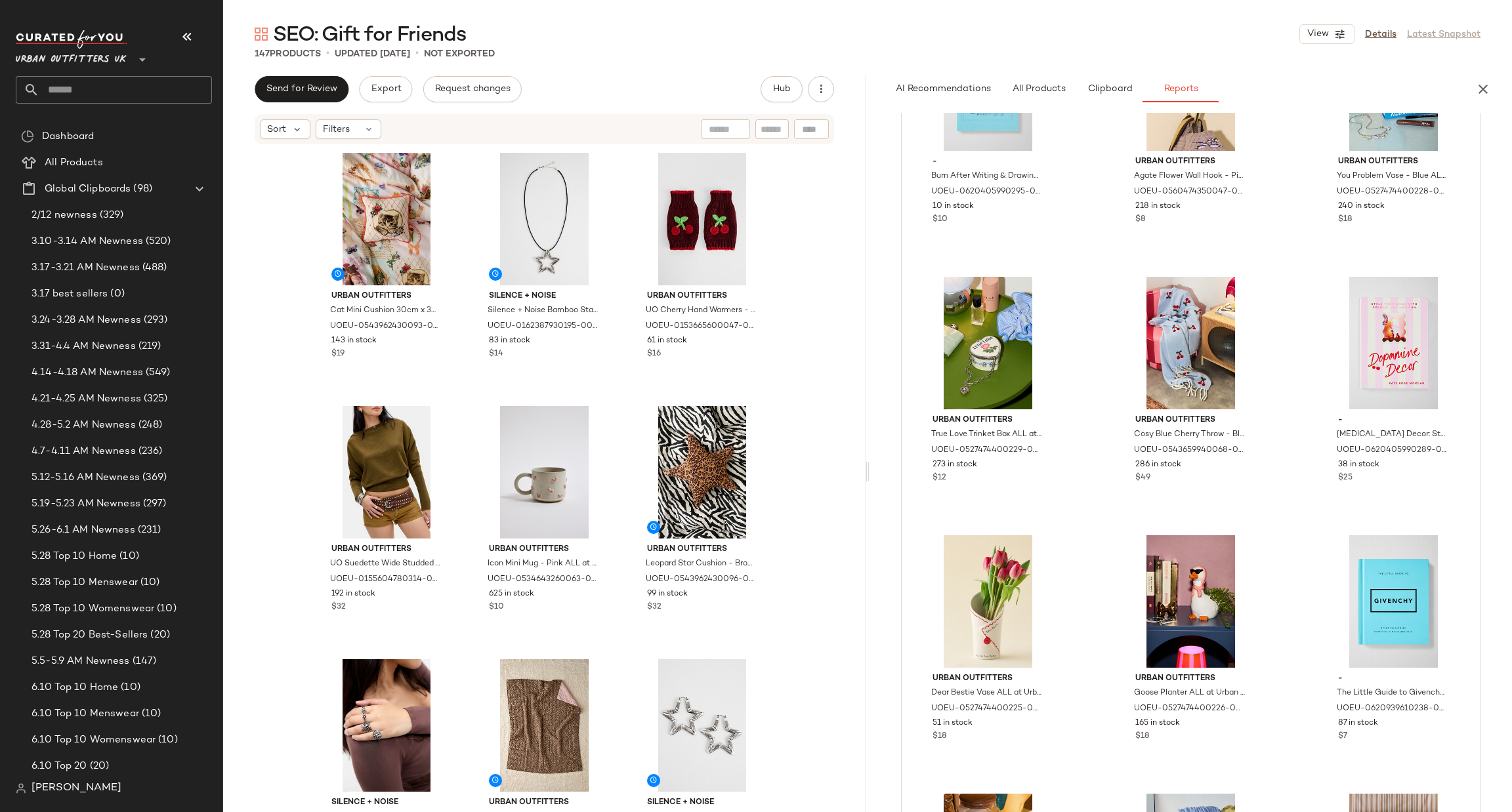
click at [1483, 86] on icon "button" at bounding box center [1483, 89] width 16 height 16
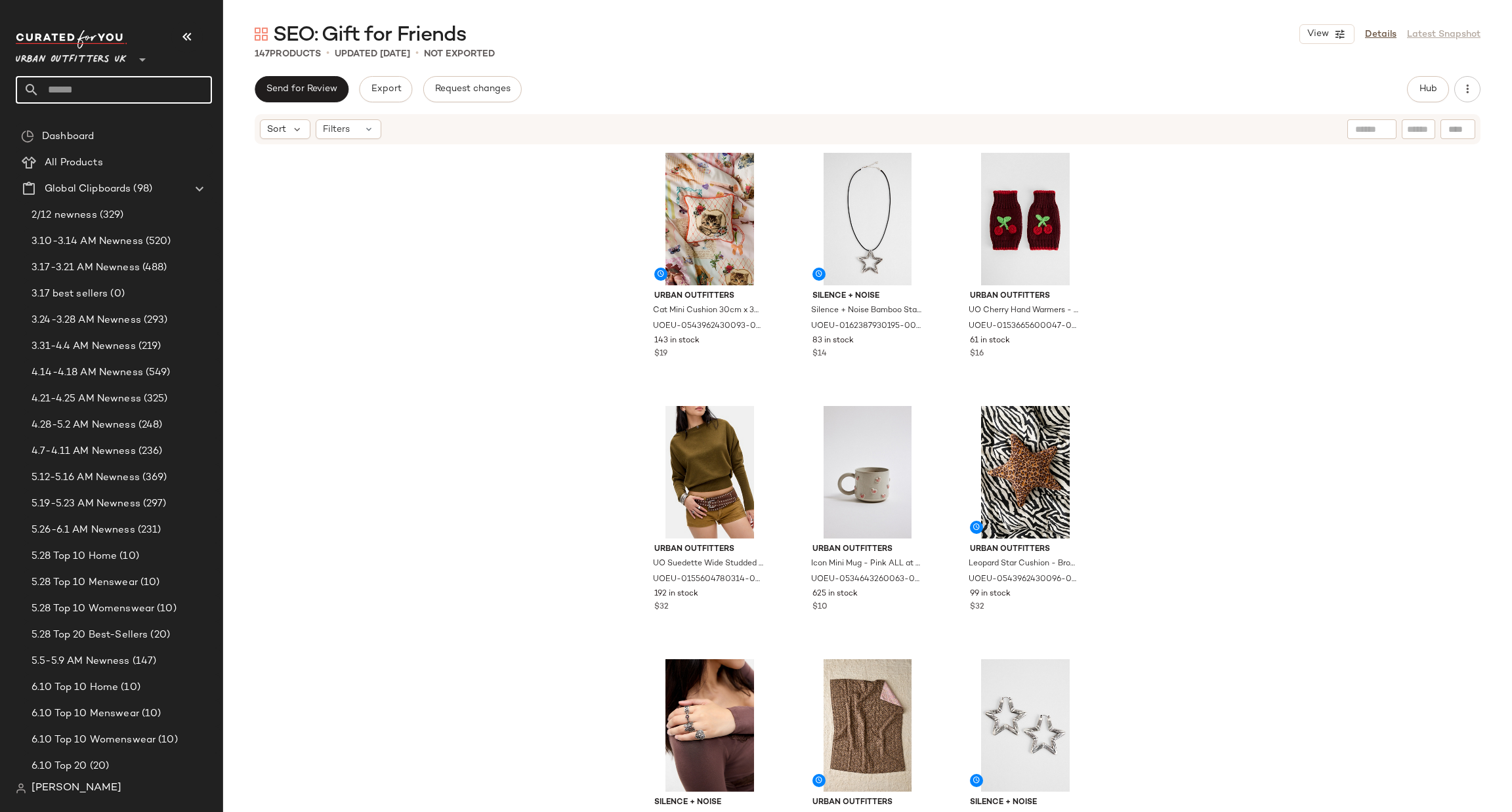
click at [144, 96] on input "text" at bounding box center [126, 90] width 172 height 27
type input "*****"
click at [127, 135] on div "SEO: Unusu al Gifts" at bounding box center [114, 127] width 196 height 27
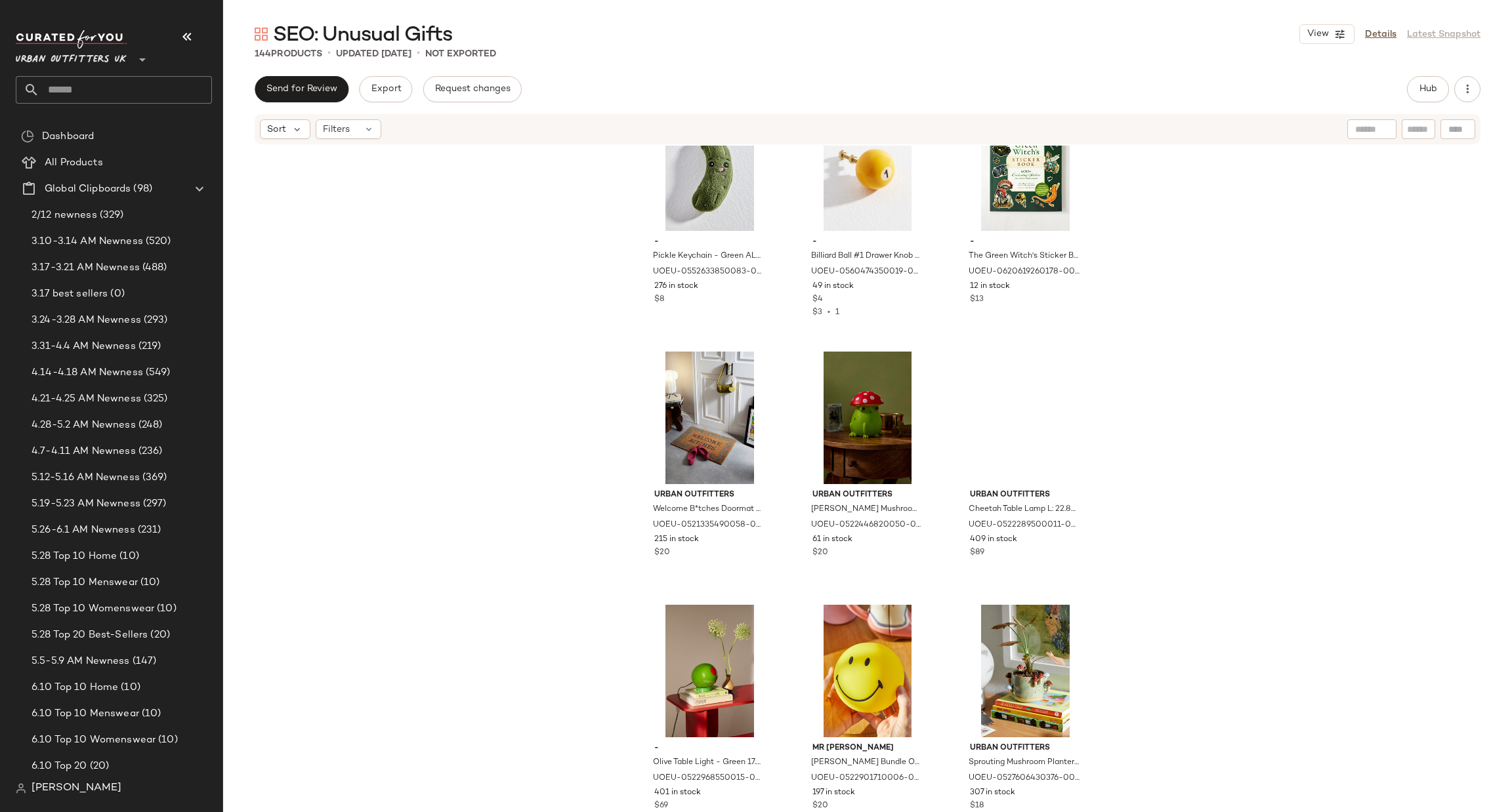
scroll to position [11493, 0]
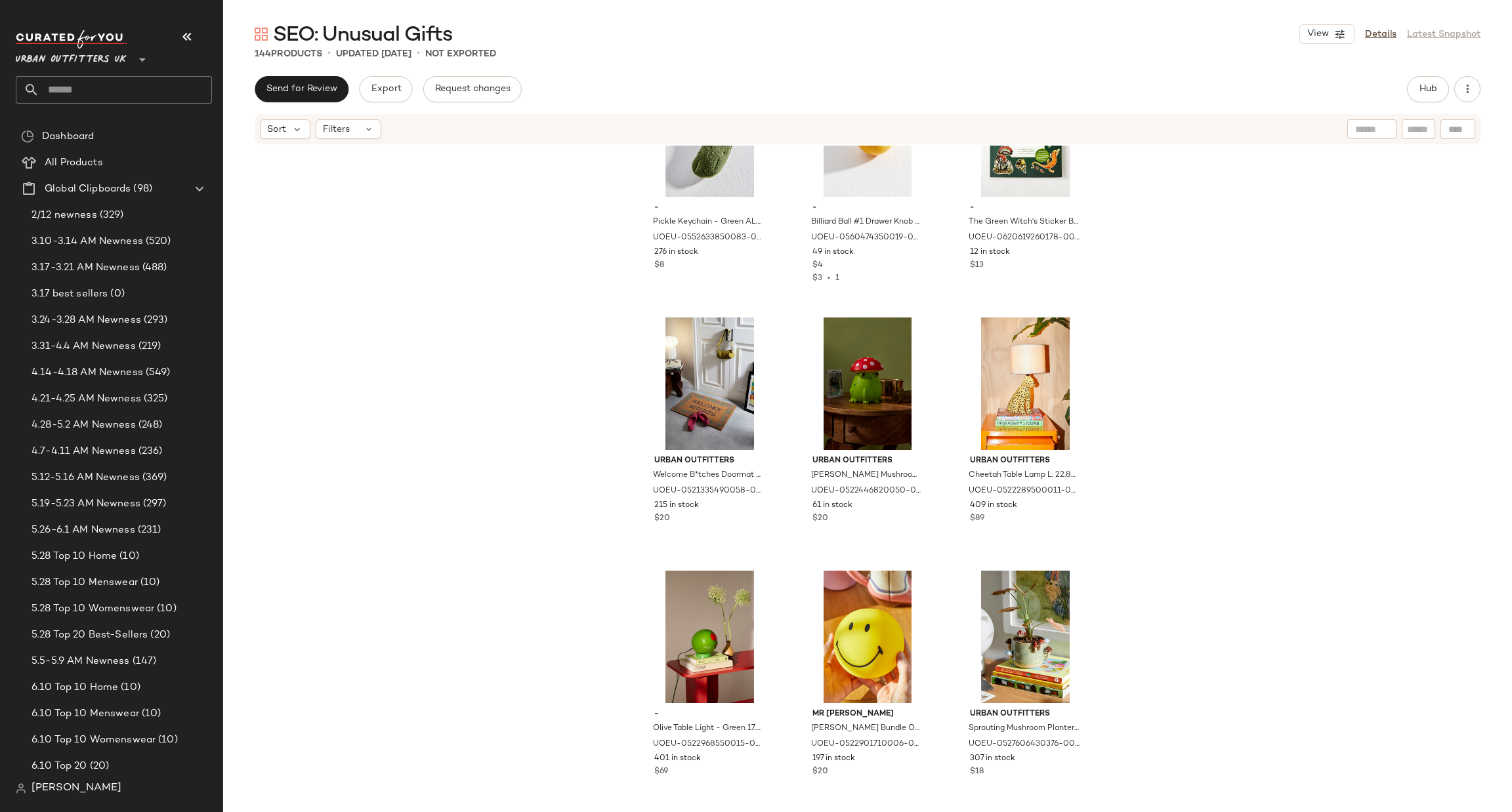
click at [152, 83] on input "text" at bounding box center [126, 90] width 172 height 27
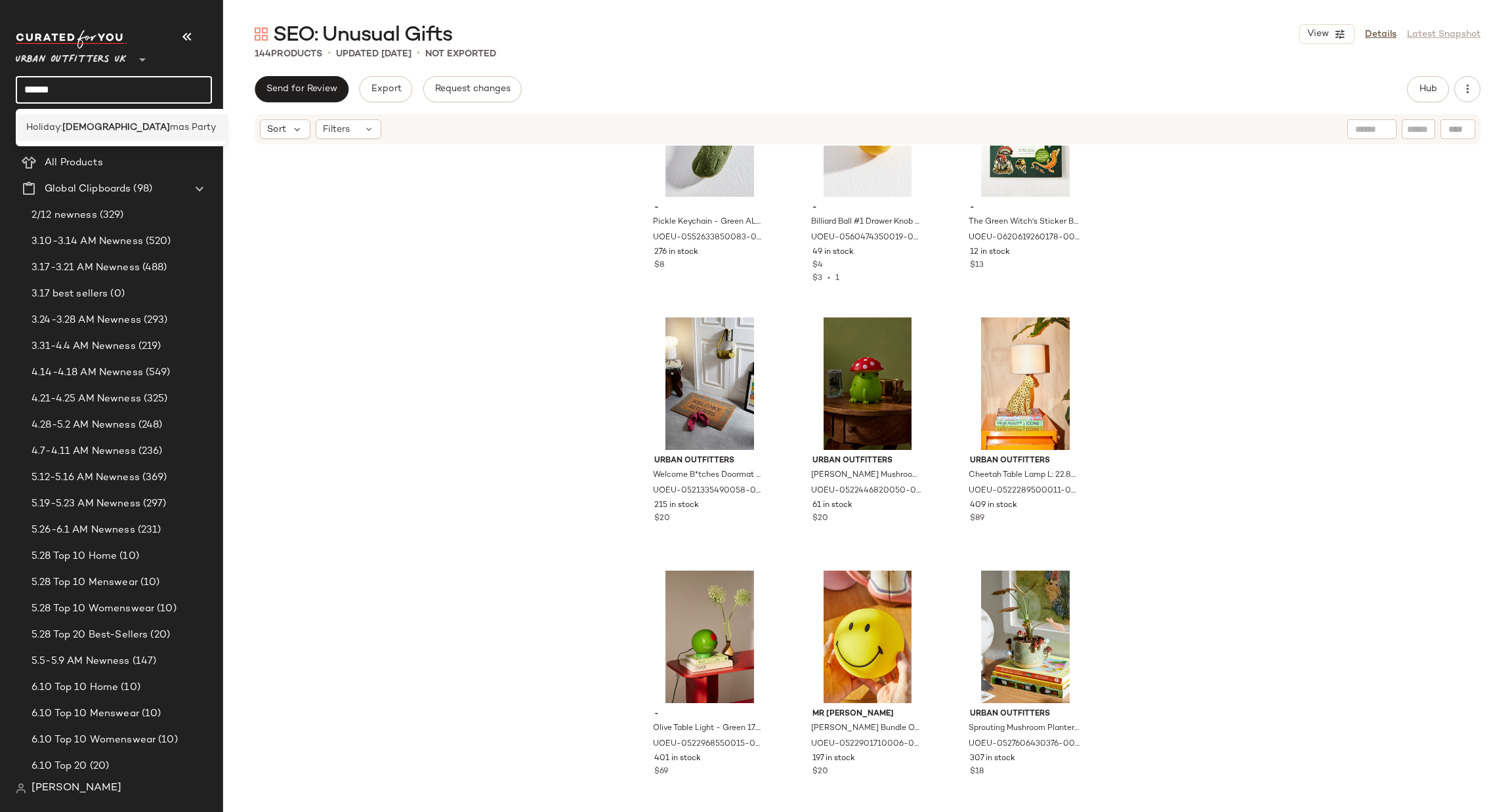
type input "******"
click at [148, 116] on div "Holiday: [DEMOGRAPHIC_DATA] mas Party" at bounding box center [121, 127] width 210 height 27
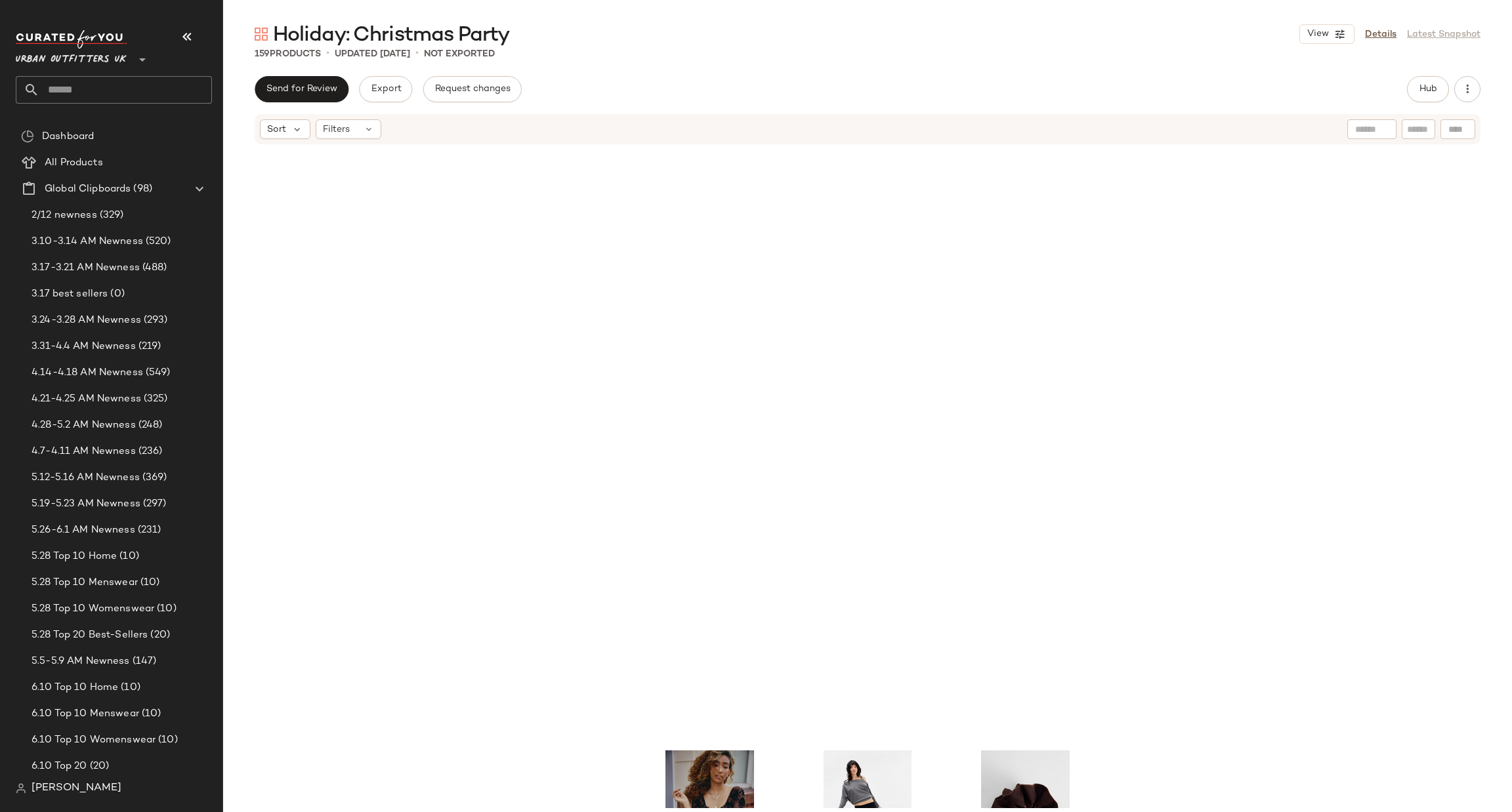
scroll to position [9061, 0]
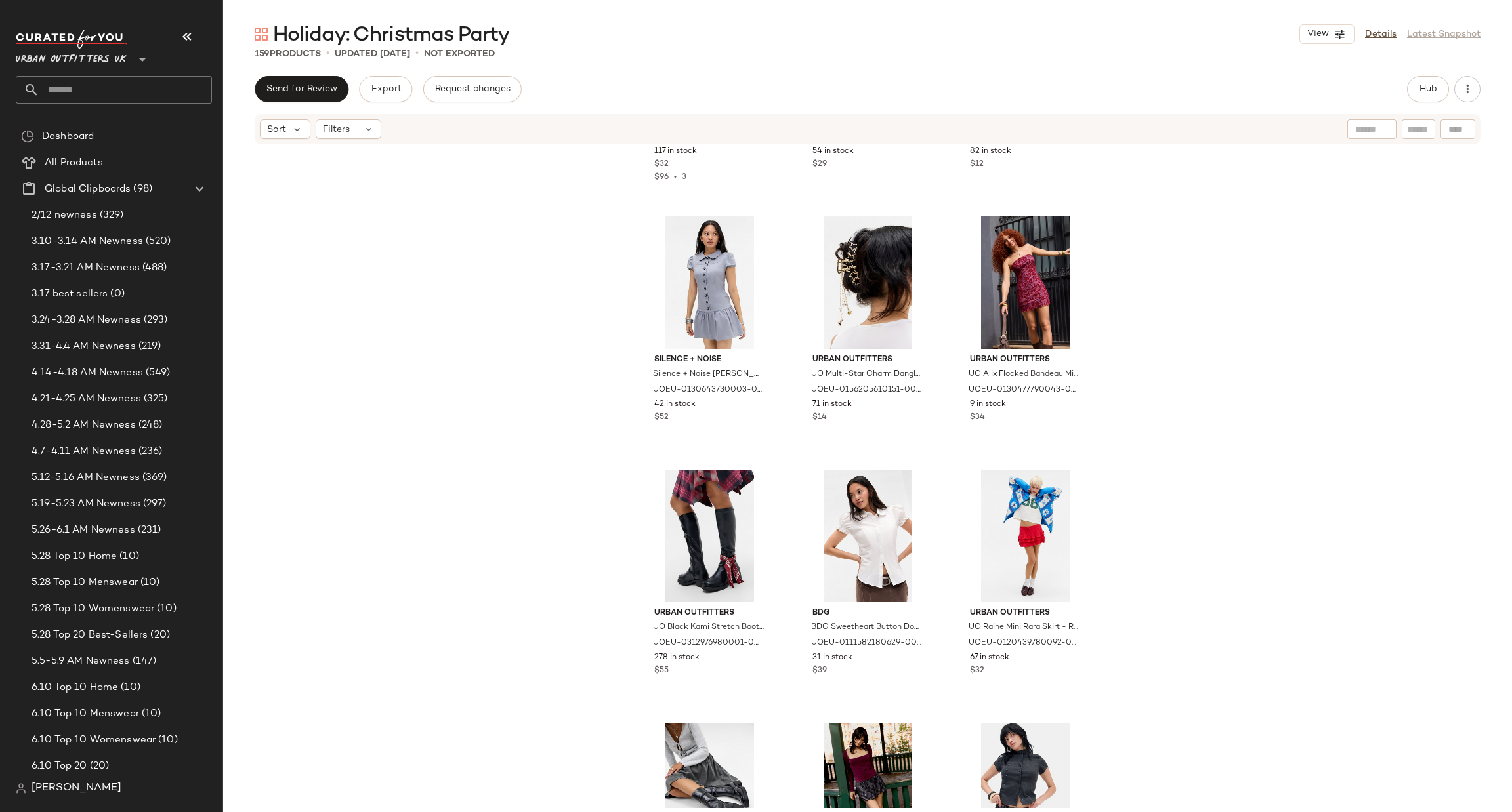
click at [159, 83] on input "text" at bounding box center [126, 90] width 172 height 27
type input "********"
click at [144, 132] on span "'s Eve Outfits" at bounding box center [132, 127] width 59 height 14
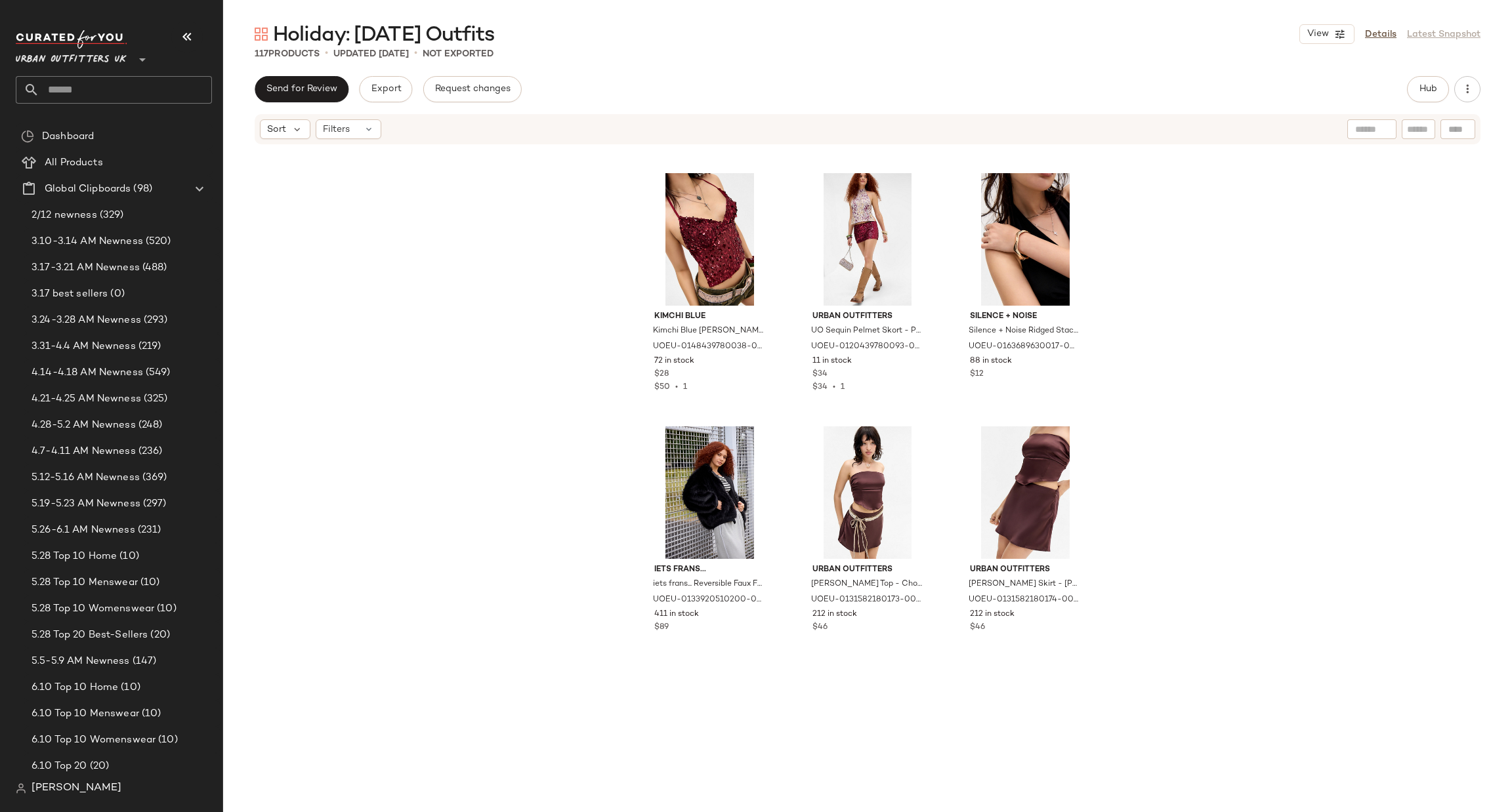
scroll to position [3507, 0]
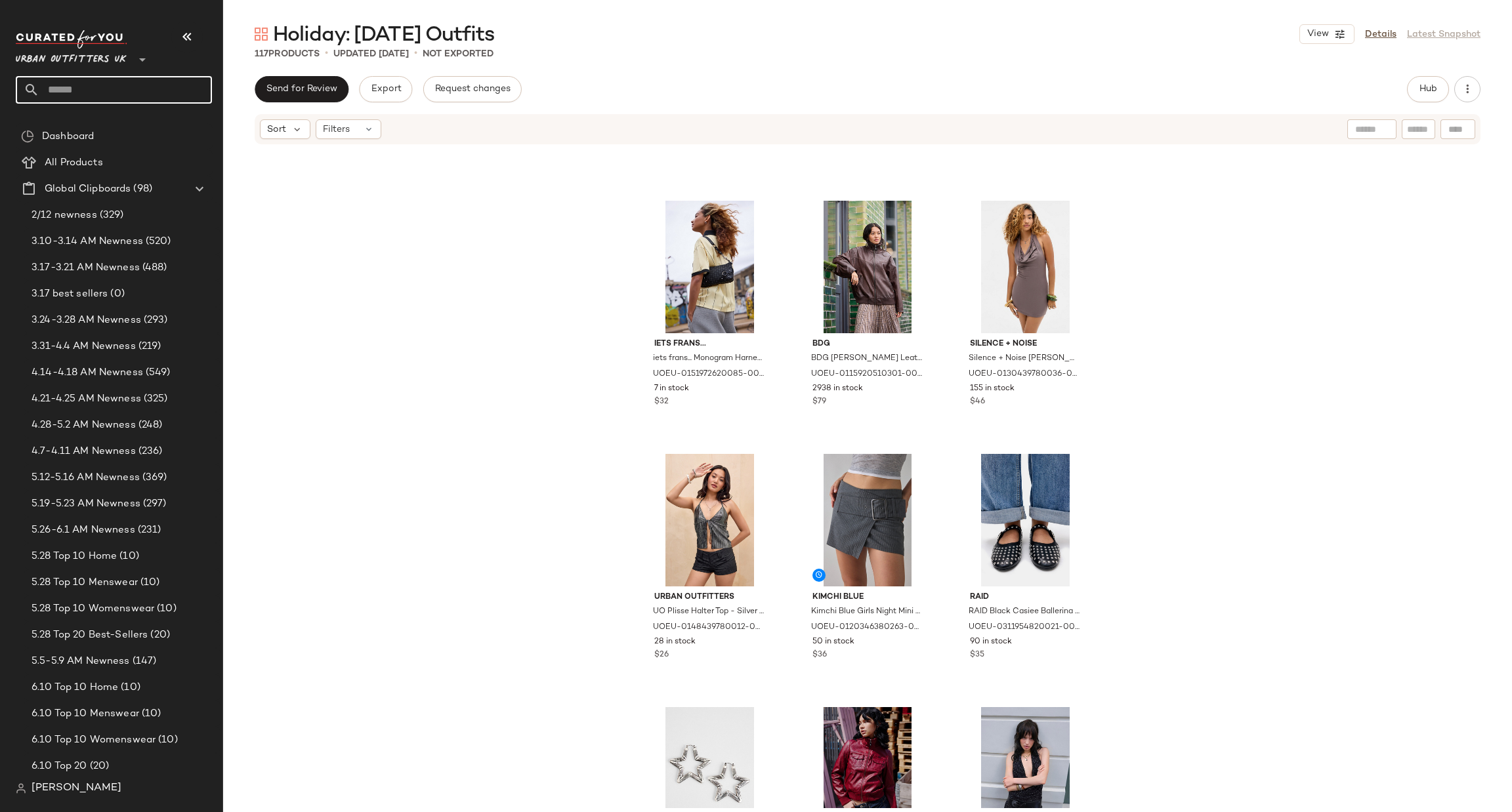
click at [143, 96] on input "text" at bounding box center [126, 90] width 172 height 27
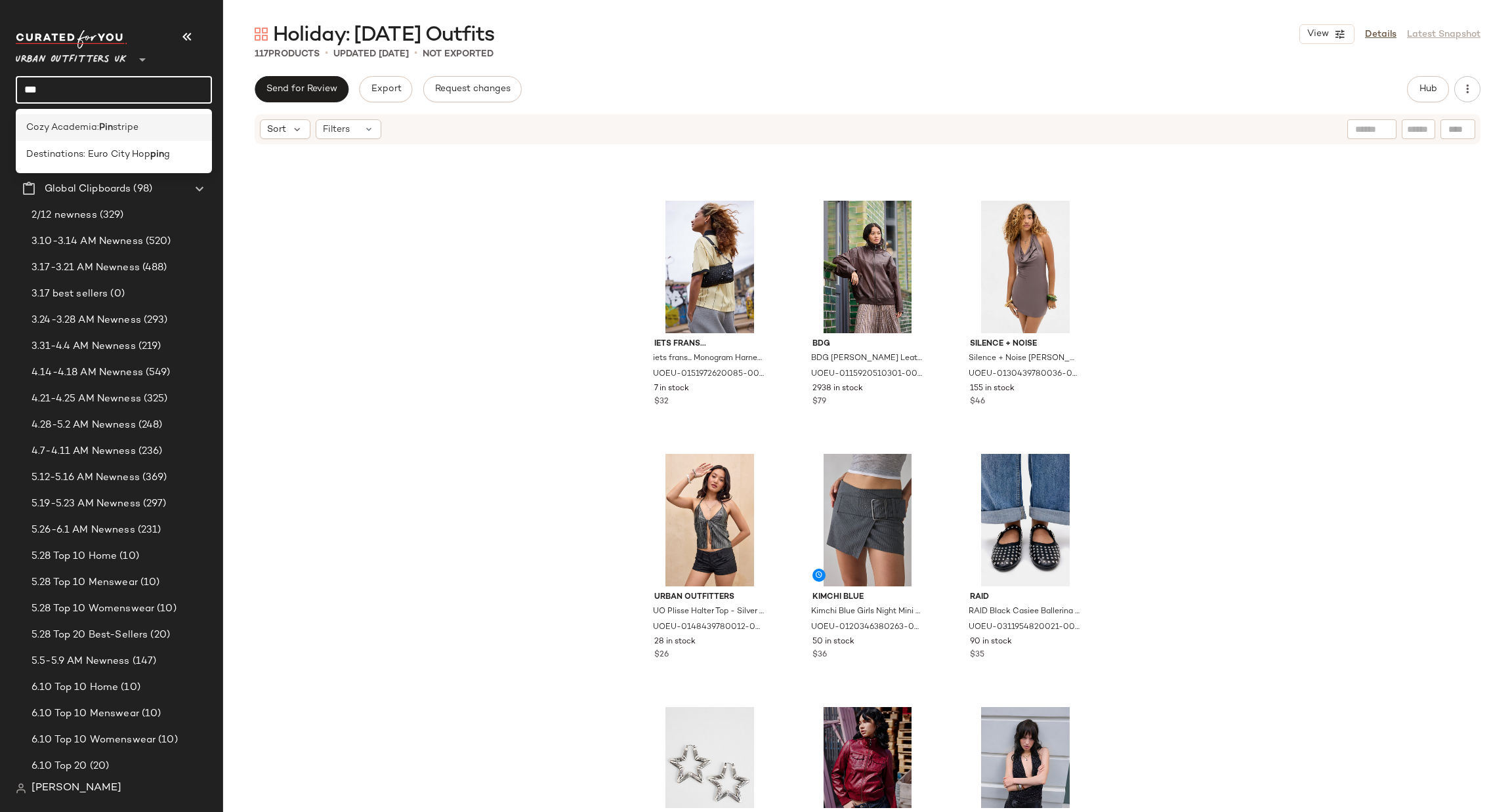
type input "***"
click at [165, 130] on div "Cozy Academia: Pin stripe" at bounding box center [114, 127] width 175 height 14
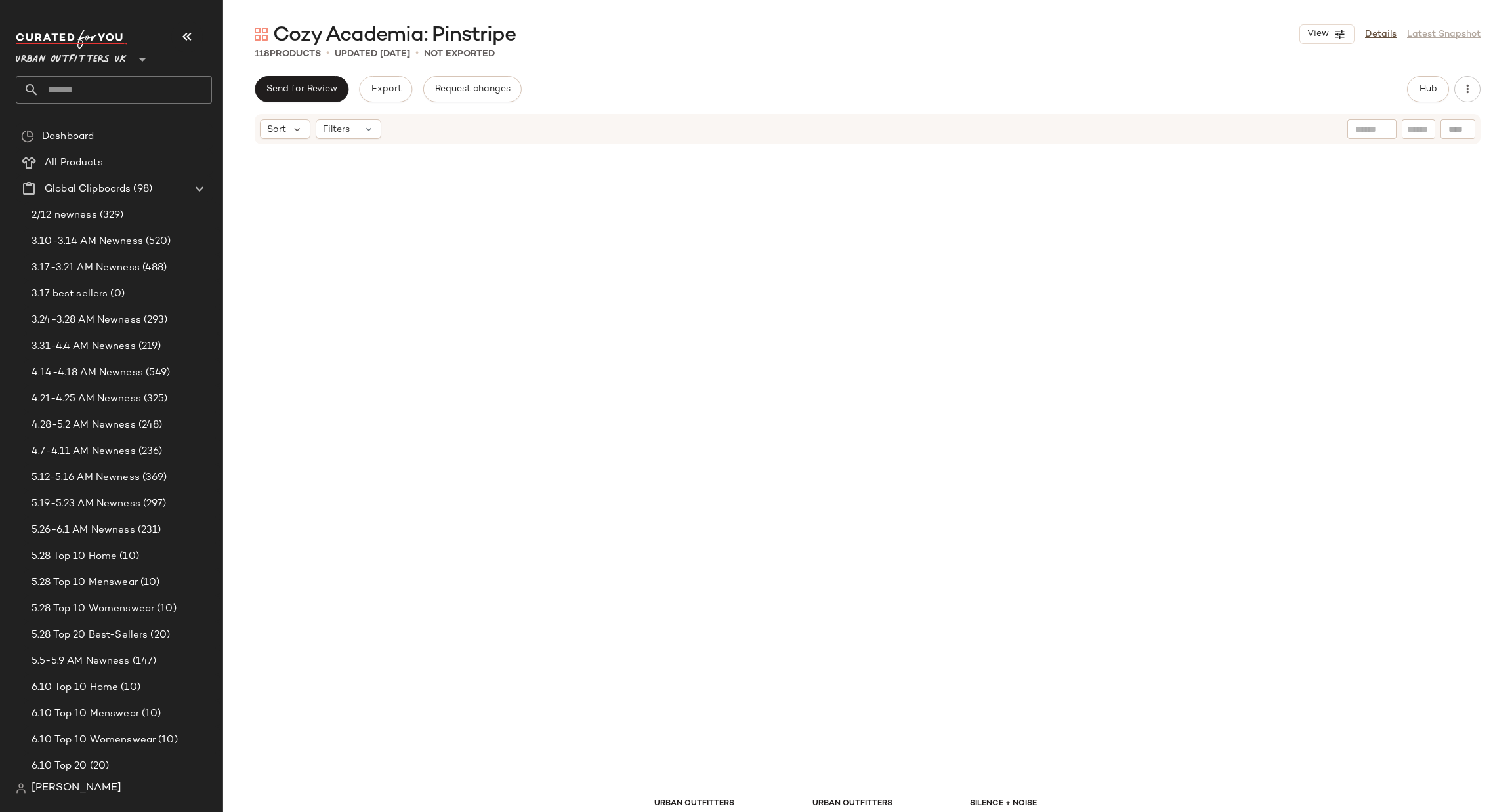
scroll to position [1, 0]
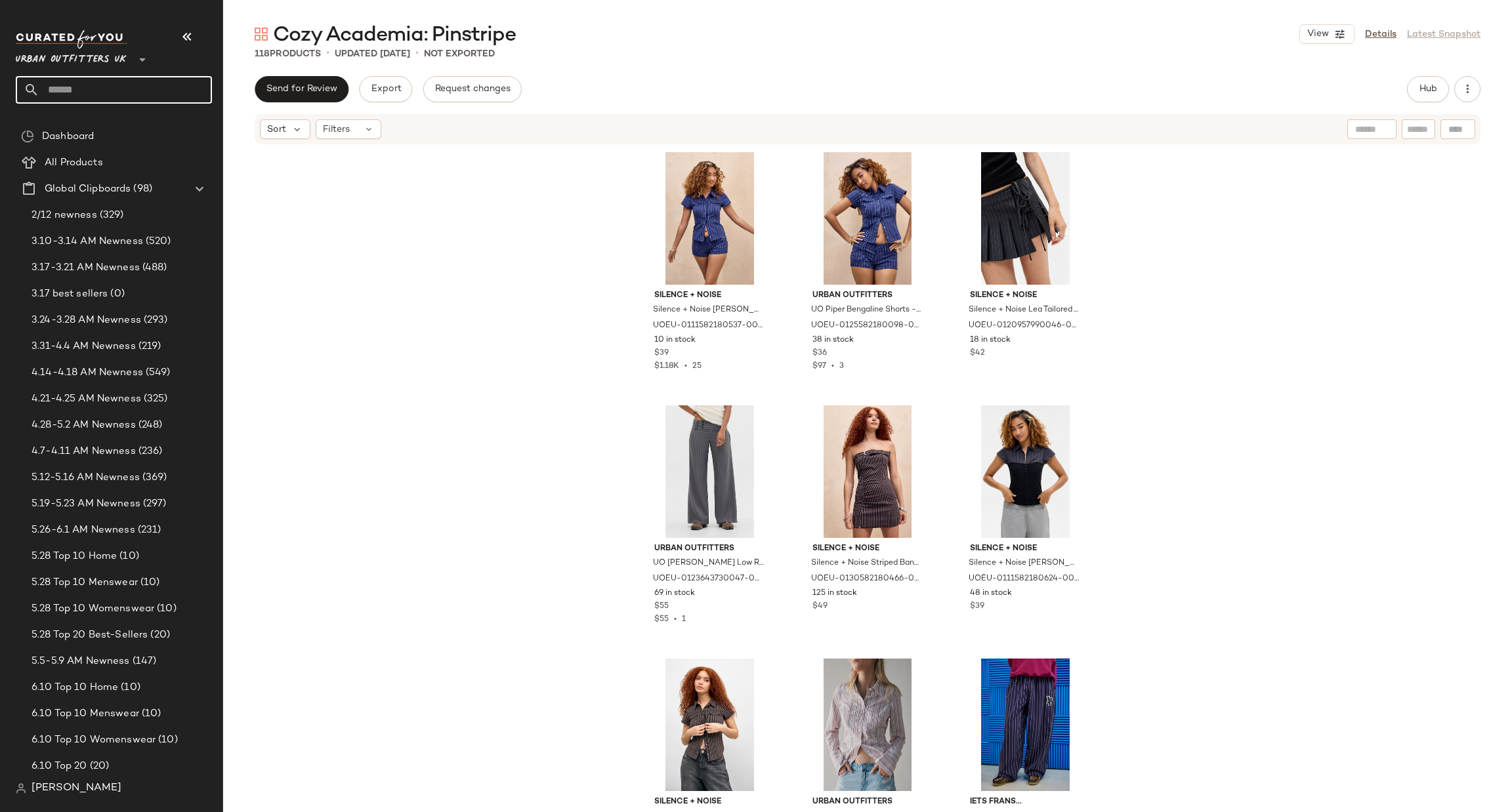
click at [127, 94] on input "text" at bounding box center [126, 90] width 172 height 27
type input "**********"
click at [140, 125] on div "Trending La yers" at bounding box center [114, 127] width 175 height 14
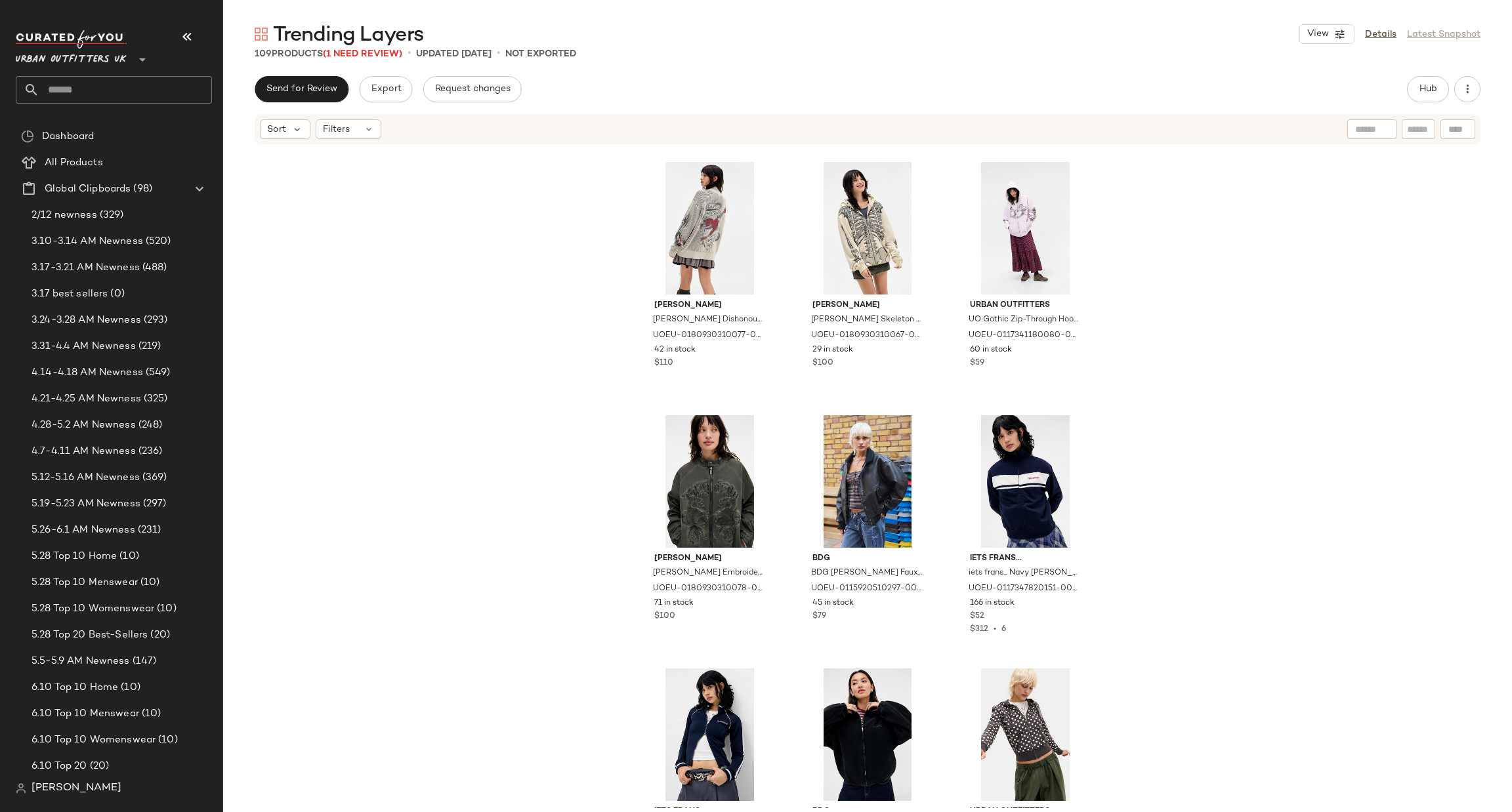
scroll to position [797, 0]
